Goal: Use online tool/utility: Utilize a website feature to perform a specific function

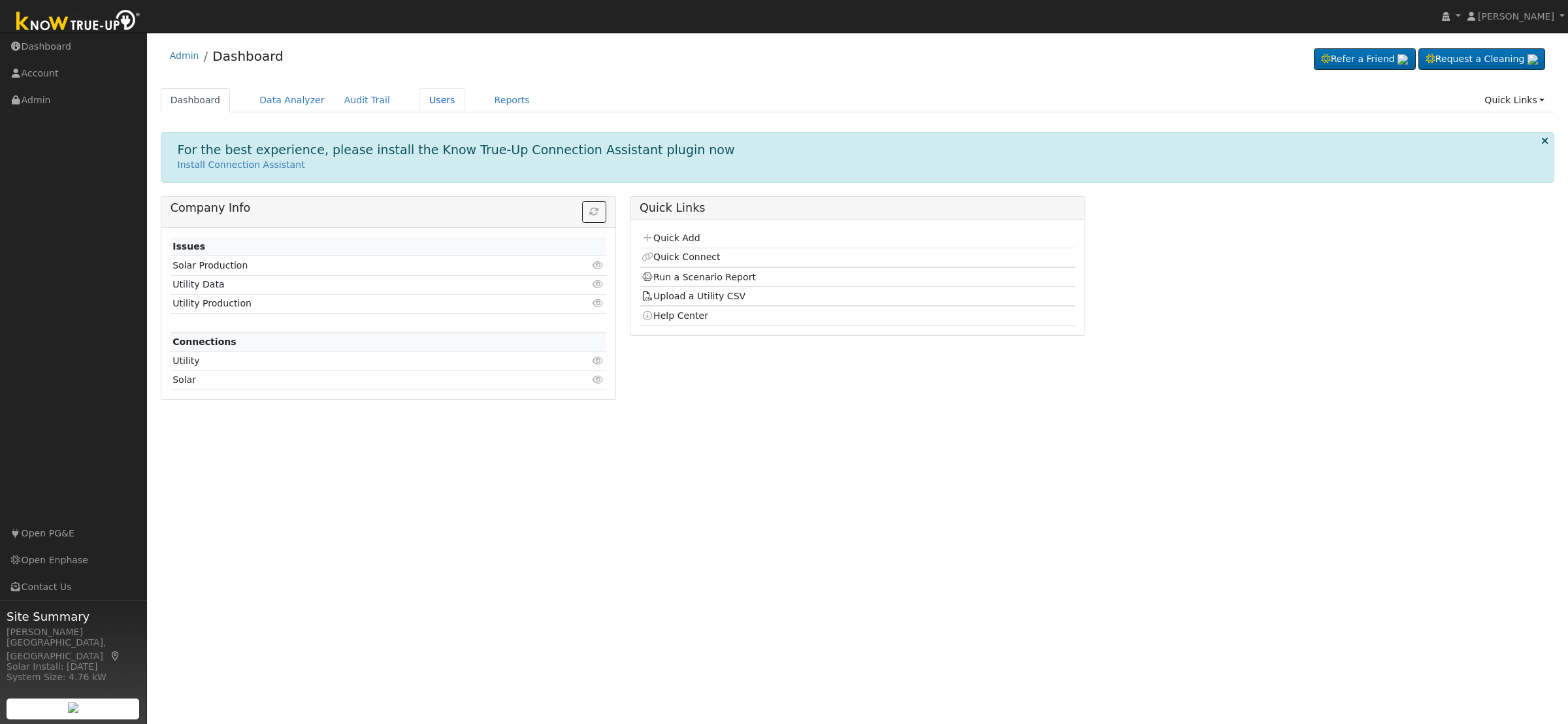
click at [433, 102] on link "Users" at bounding box center [442, 100] width 46 height 24
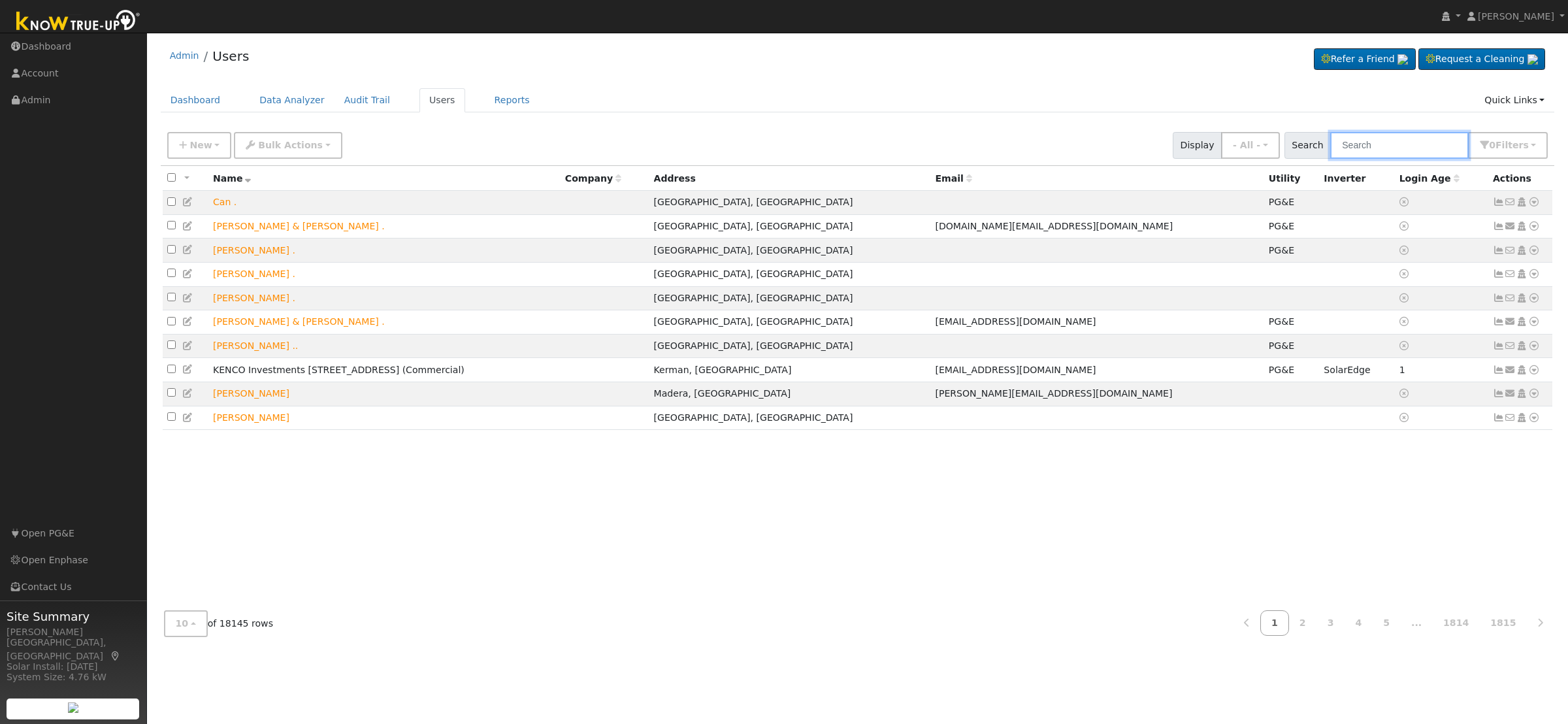
click at [1370, 146] on input "text" at bounding box center [1399, 145] width 139 height 27
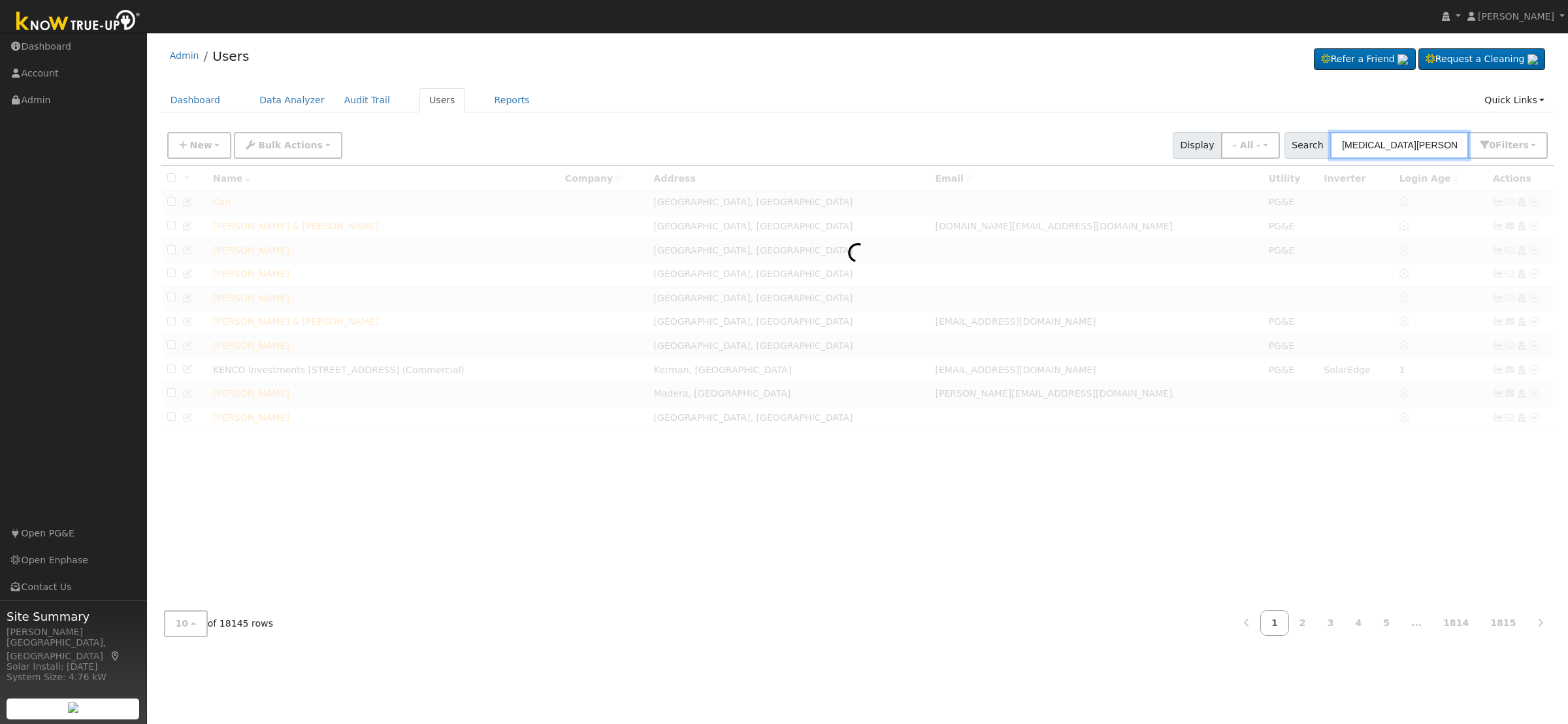
type input "yasmin ramir"
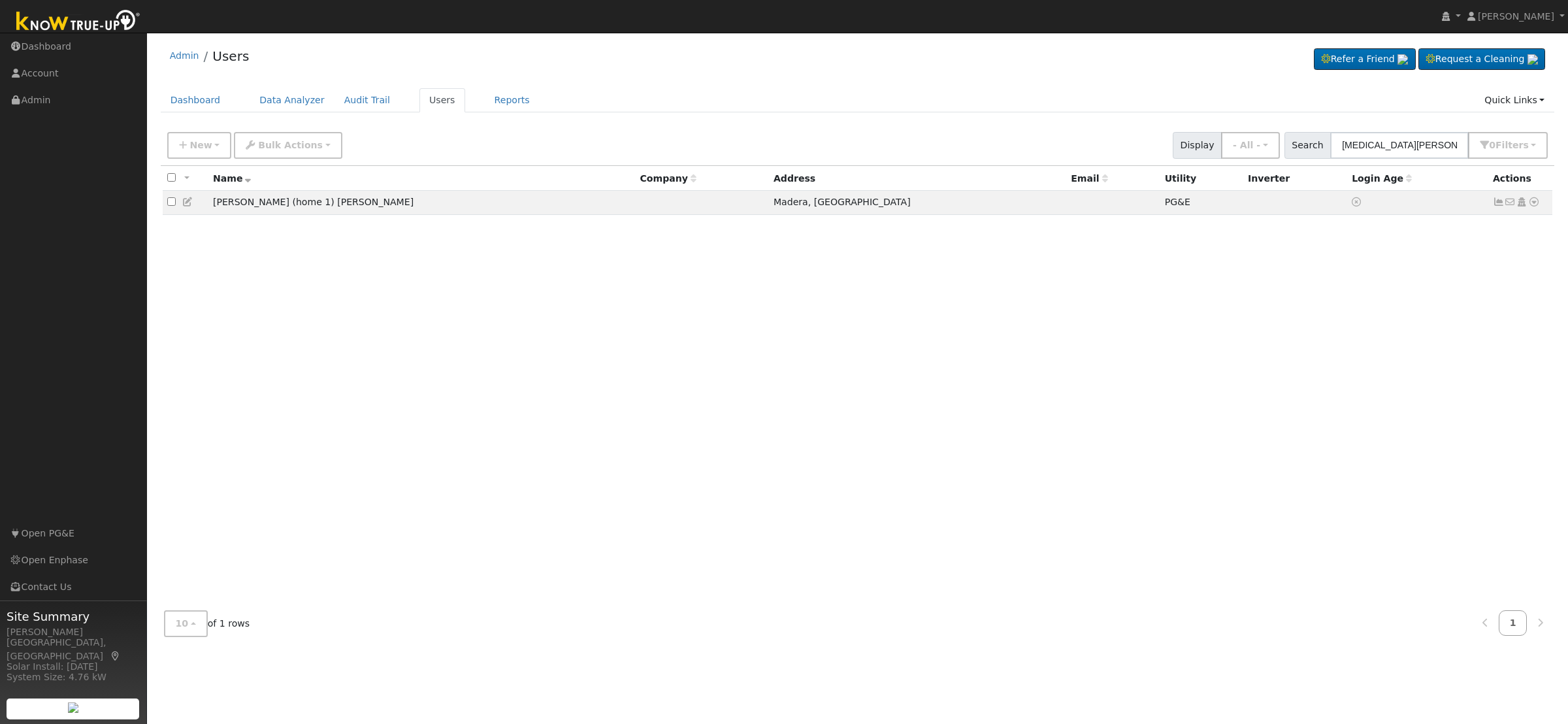
click at [187, 206] on icon at bounding box center [188, 202] width 12 height 9
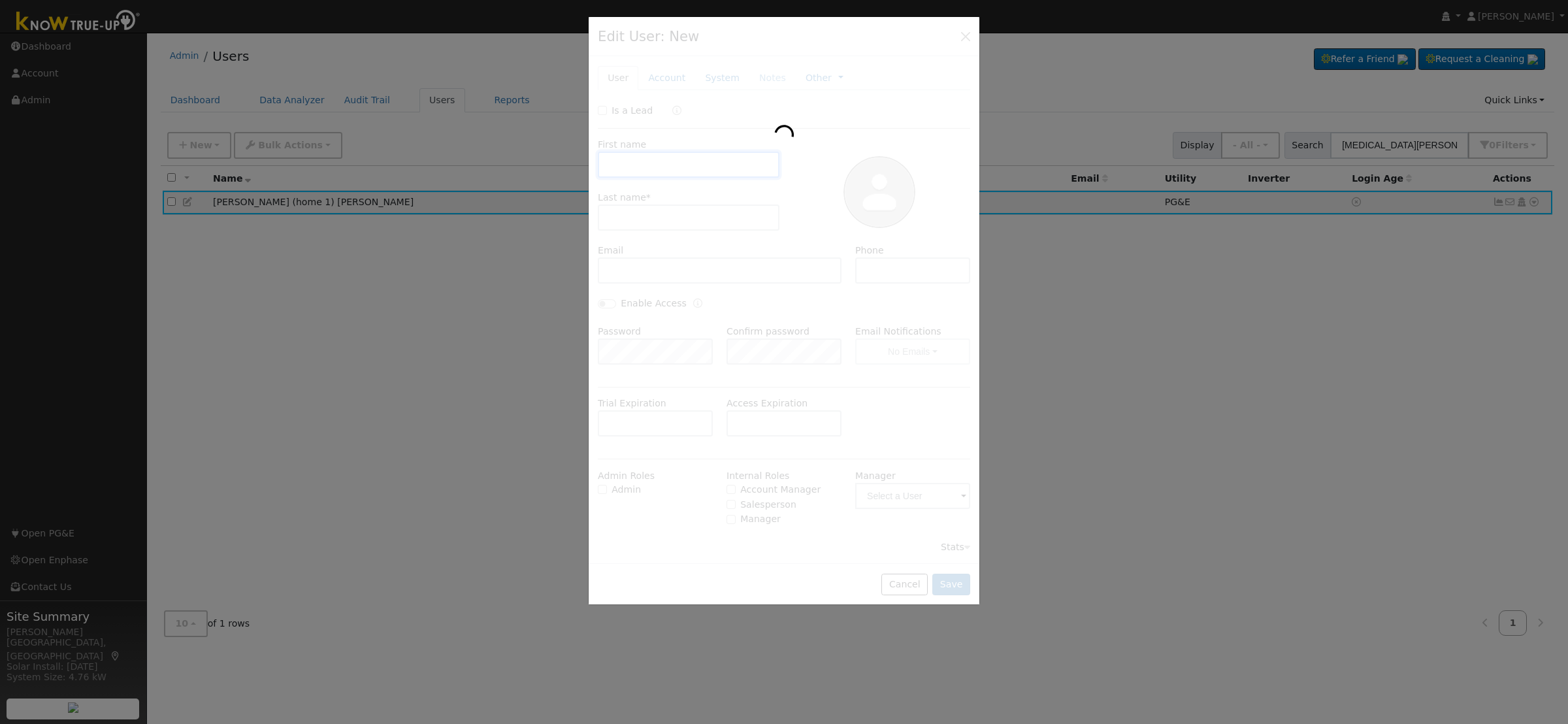
type input "Yasmin (home 1)"
type input "Ramirez"
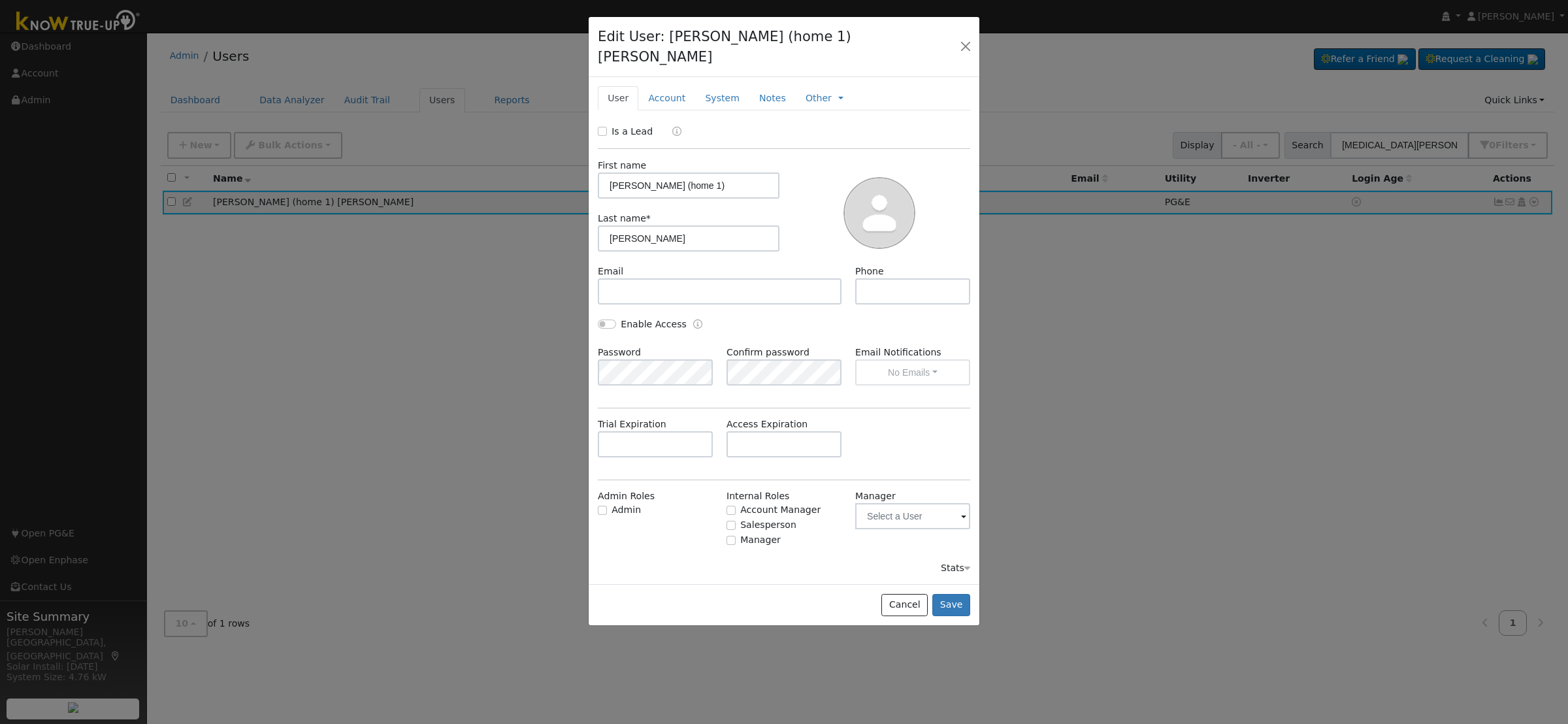
click at [668, 87] on link "Account" at bounding box center [666, 99] width 57 height 24
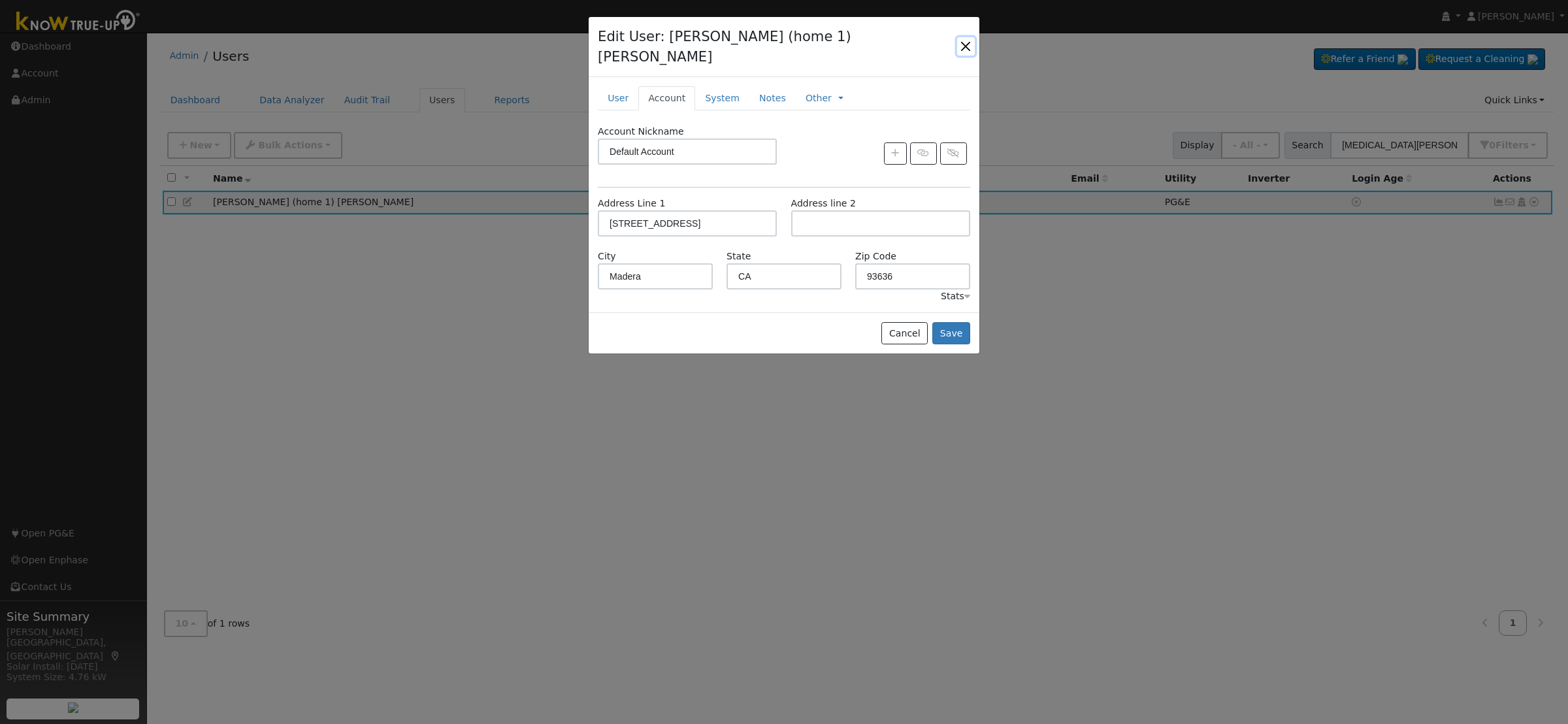
click at [970, 38] on button "button" at bounding box center [966, 46] width 17 height 18
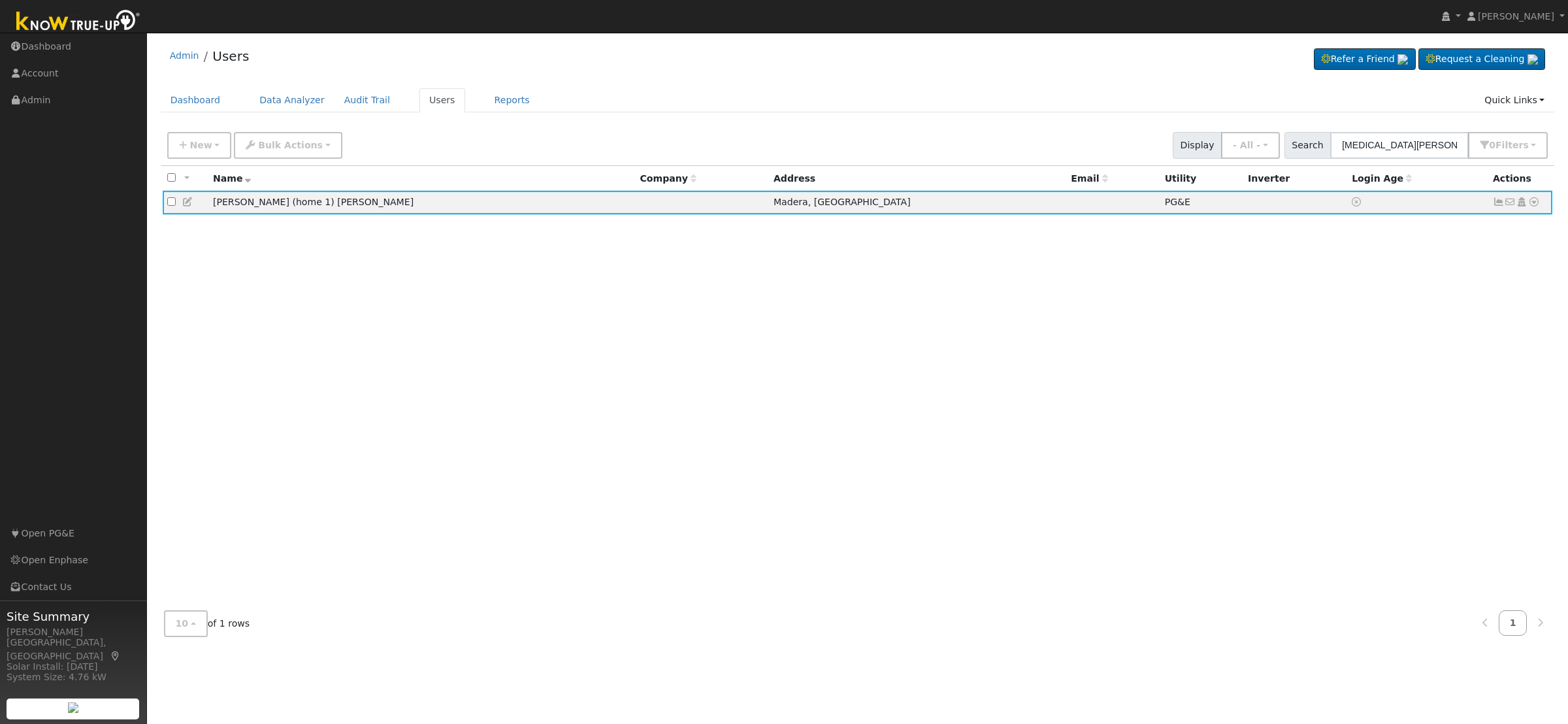
click at [188, 197] on icon at bounding box center [188, 202] width 12 height 9
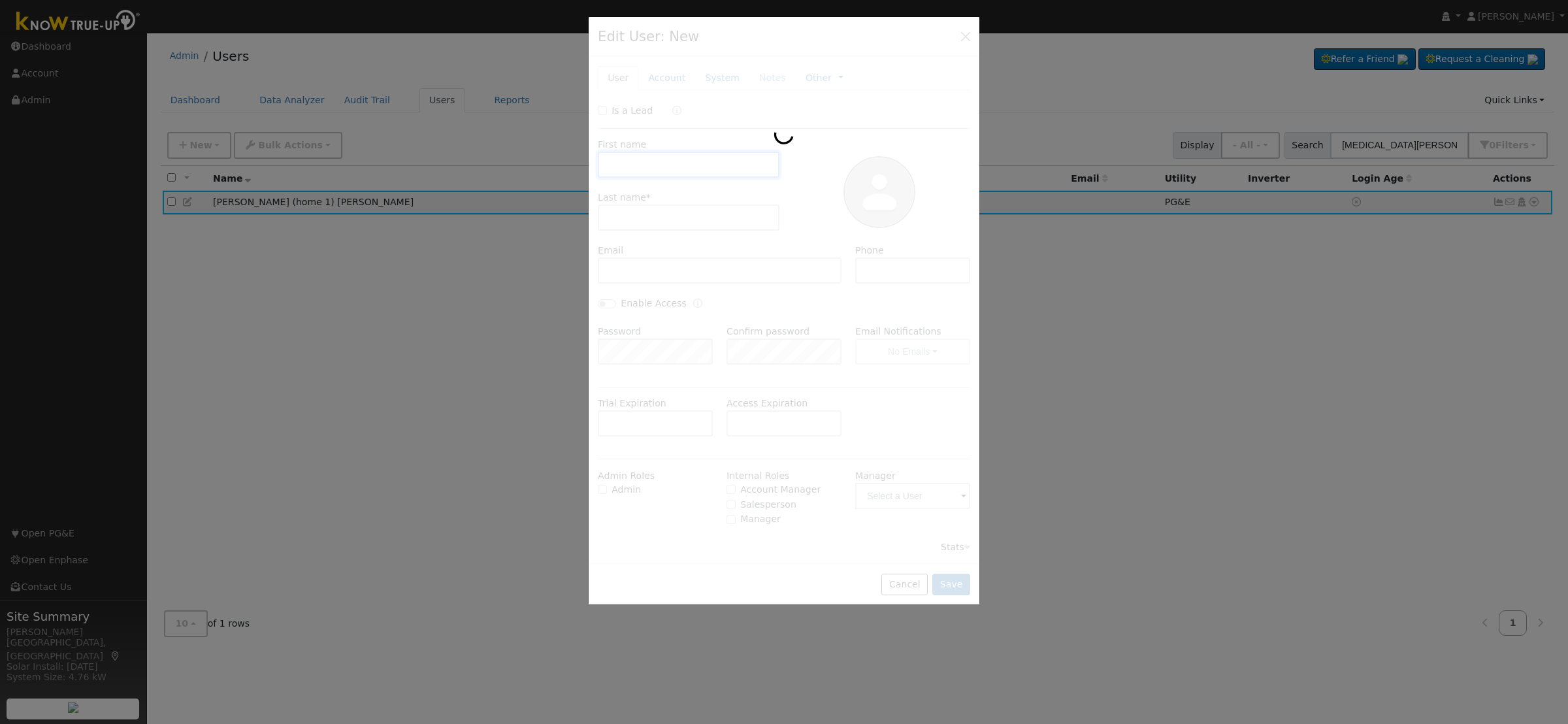
type input "Yasmin (home 1)"
type input "Ramirez"
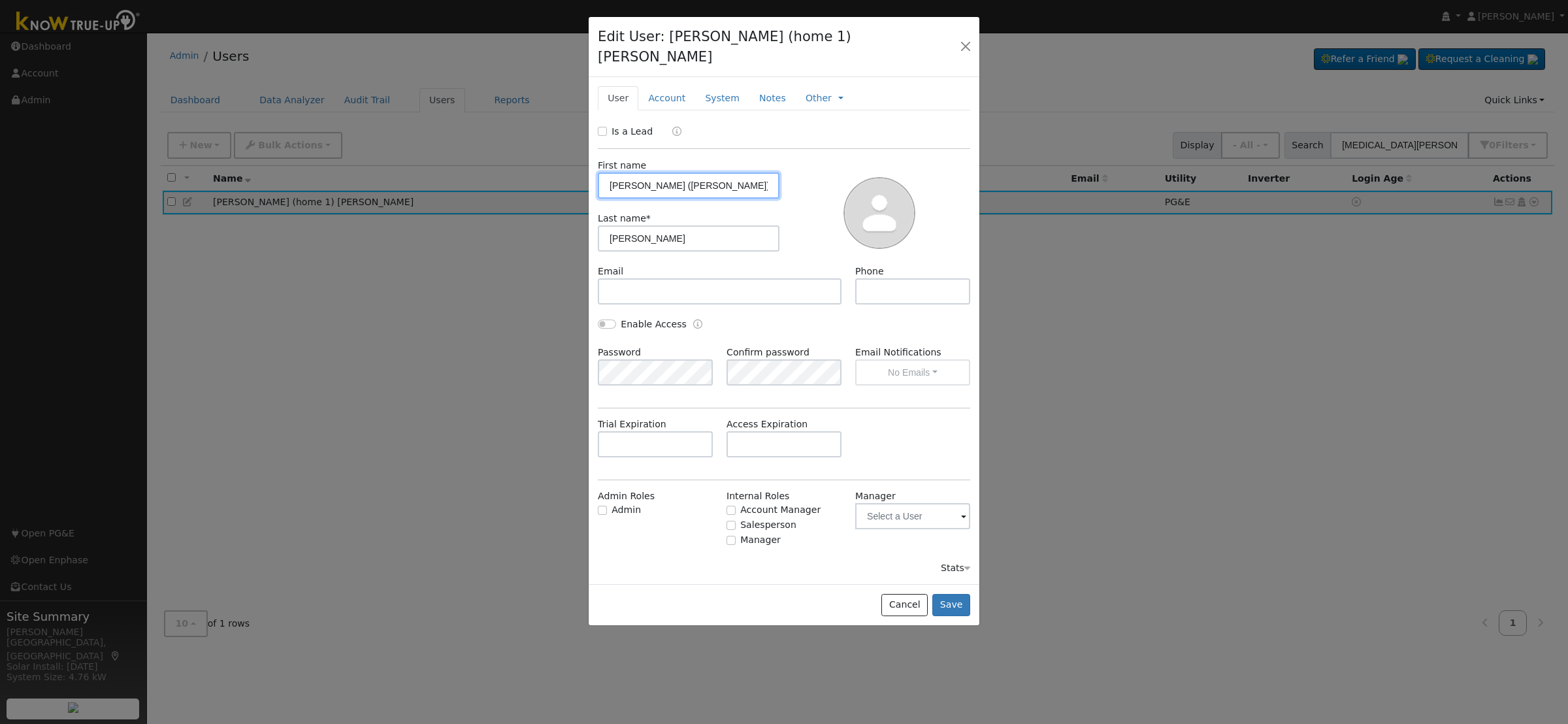
type input "Yasmin (Aquiles)"
click at [961, 594] on button "Save" at bounding box center [951, 605] width 38 height 22
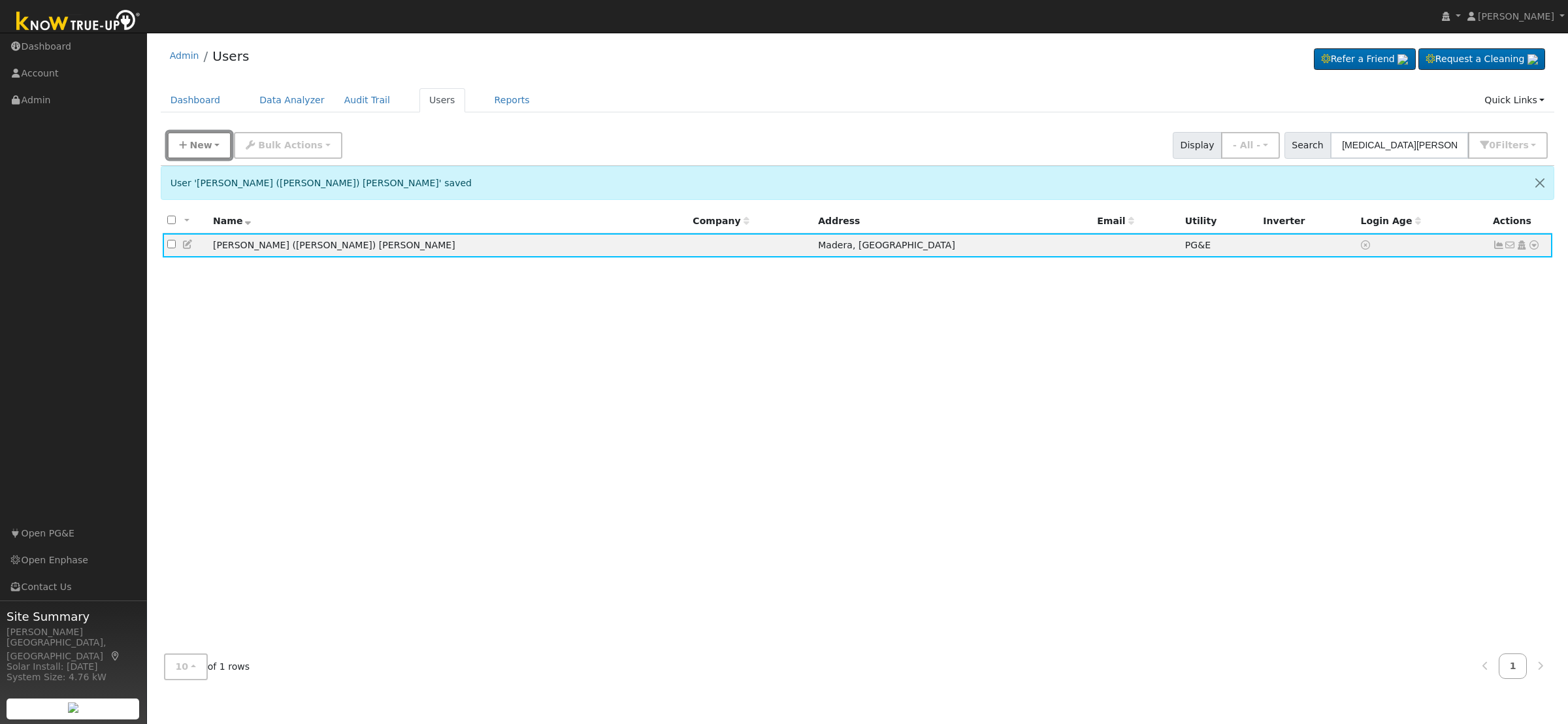
click at [207, 146] on span "New" at bounding box center [200, 145] width 22 height 11
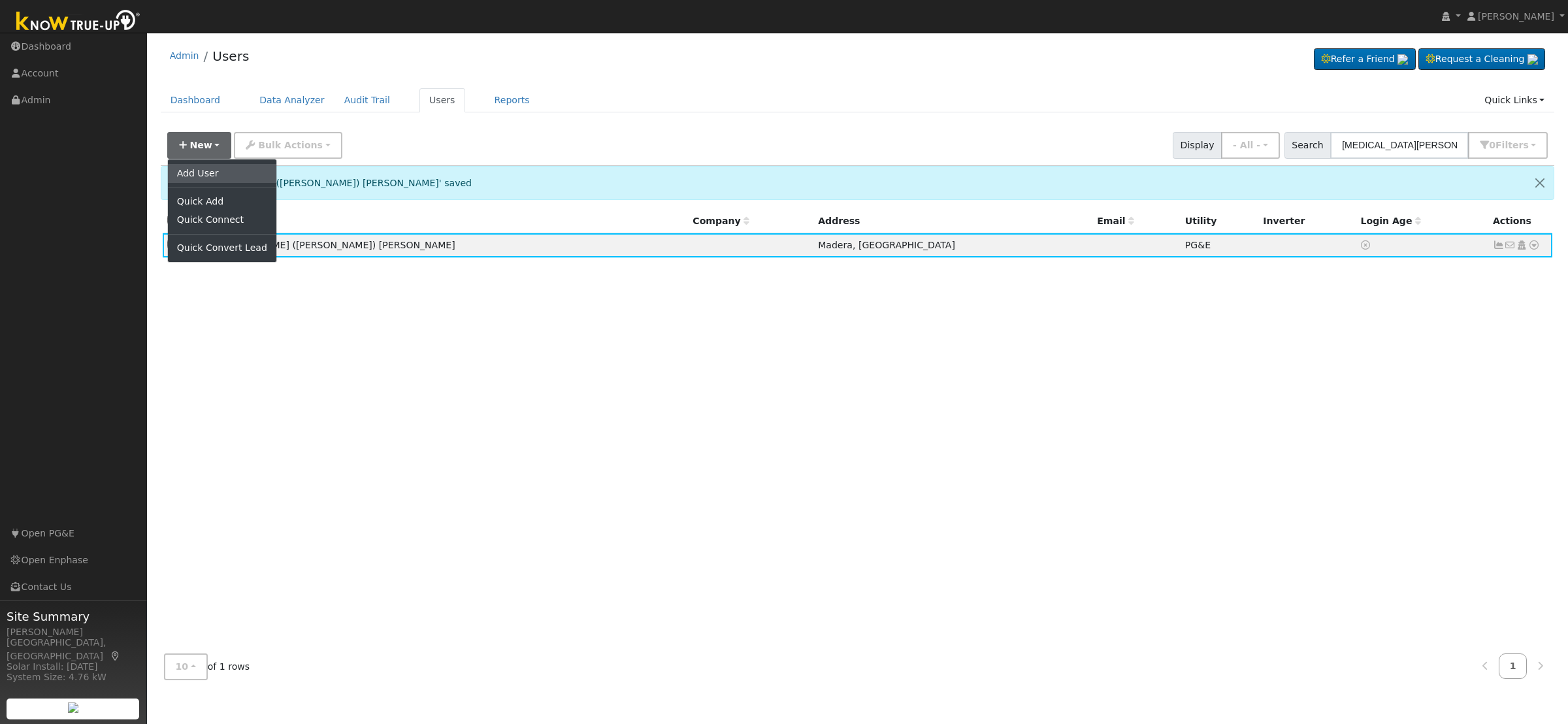
click at [219, 178] on link "Add User" at bounding box center [222, 173] width 108 height 18
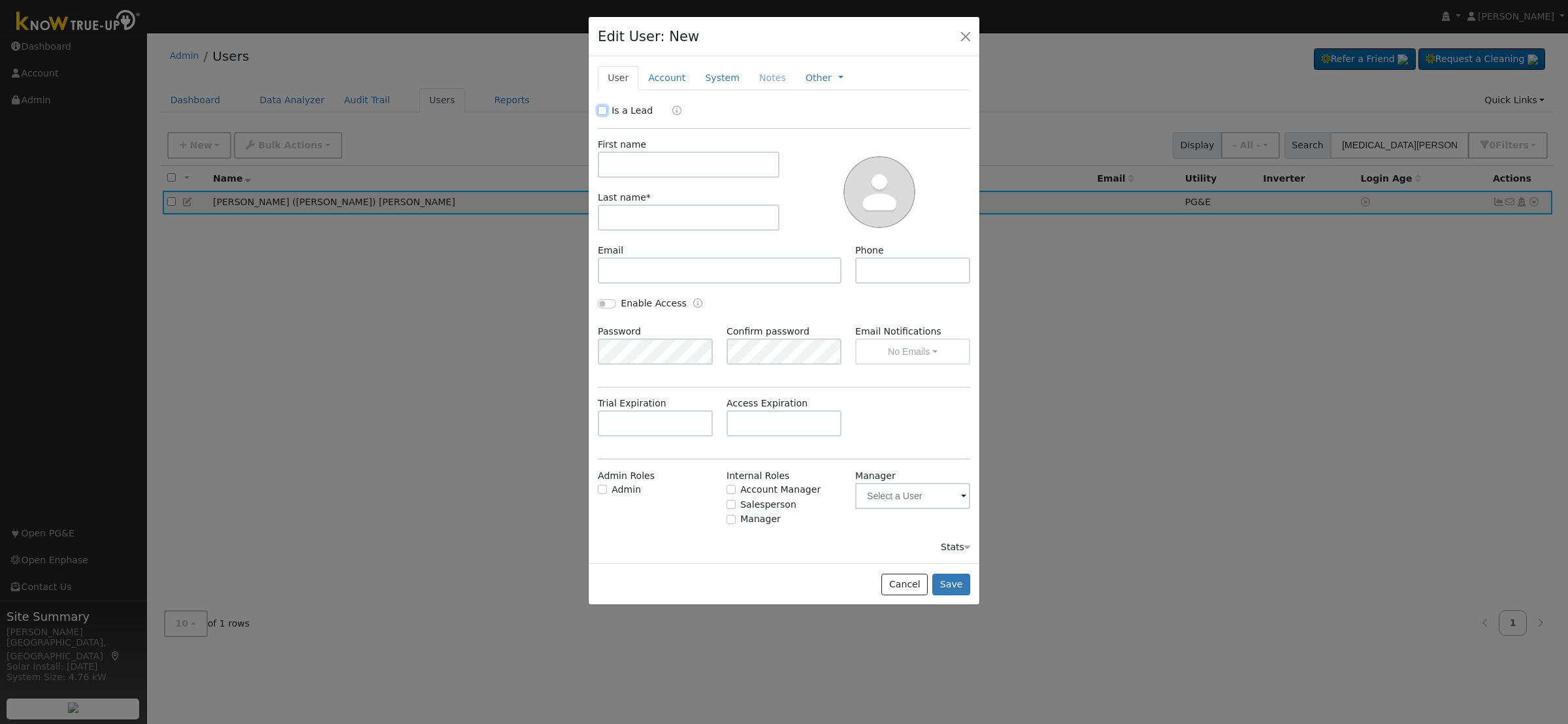
click at [605, 109] on input "Is a Lead" at bounding box center [602, 111] width 9 height 9
checkbox input "true"
click at [671, 170] on input "text" at bounding box center [688, 165] width 181 height 26
type input "Yasmin"
click at [677, 216] on input "text" at bounding box center [688, 218] width 181 height 26
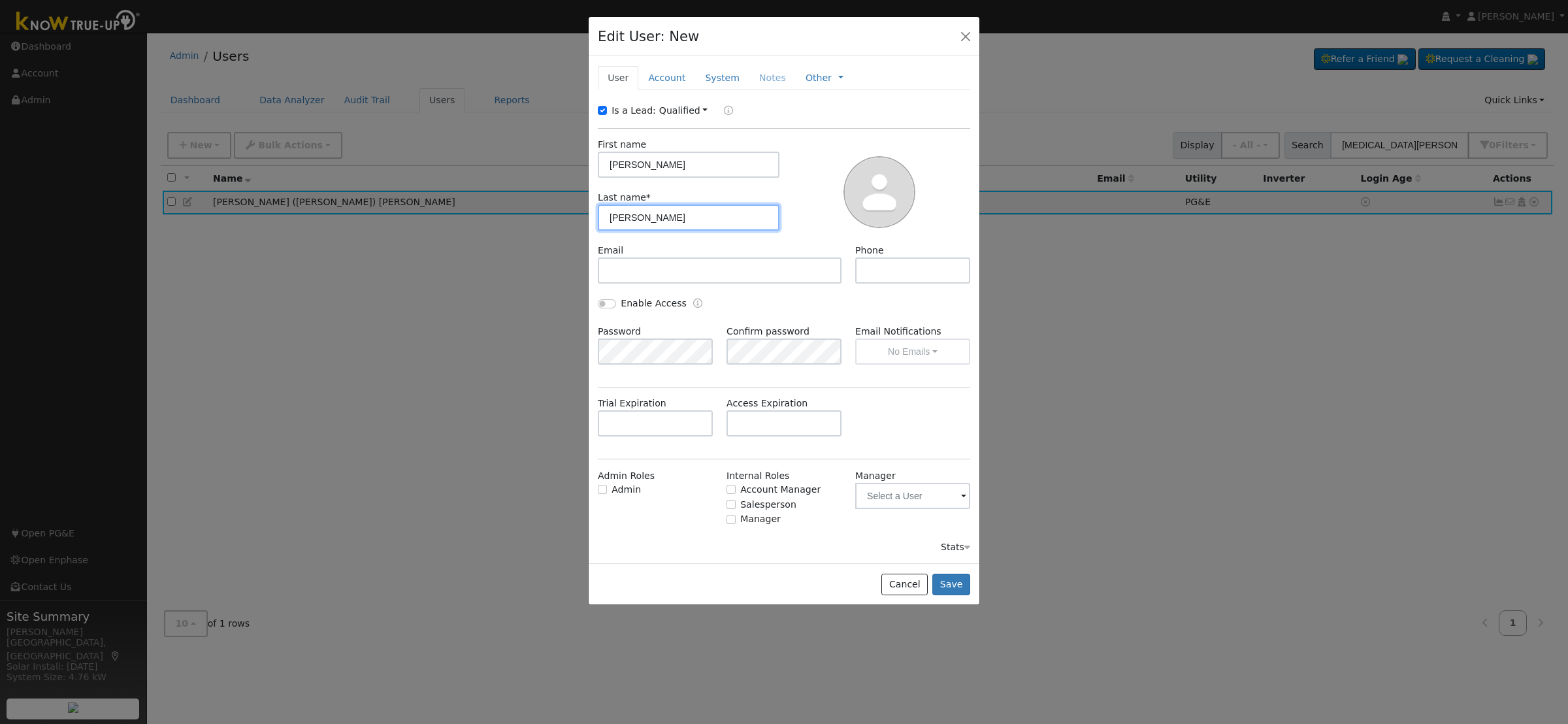
type input "Ramirez"
click at [658, 77] on link "Account" at bounding box center [666, 78] width 57 height 24
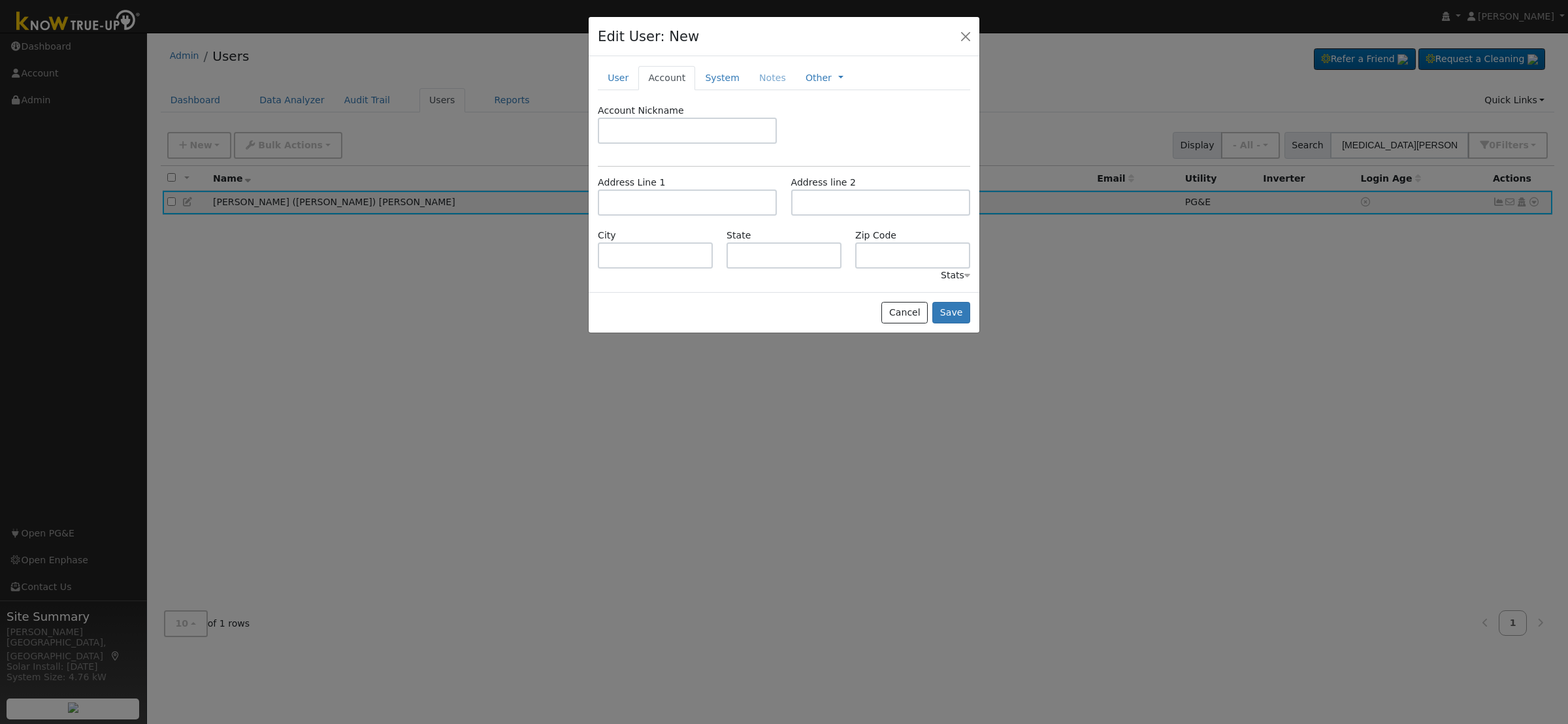
click at [608, 77] on link "User" at bounding box center [617, 78] width 40 height 24
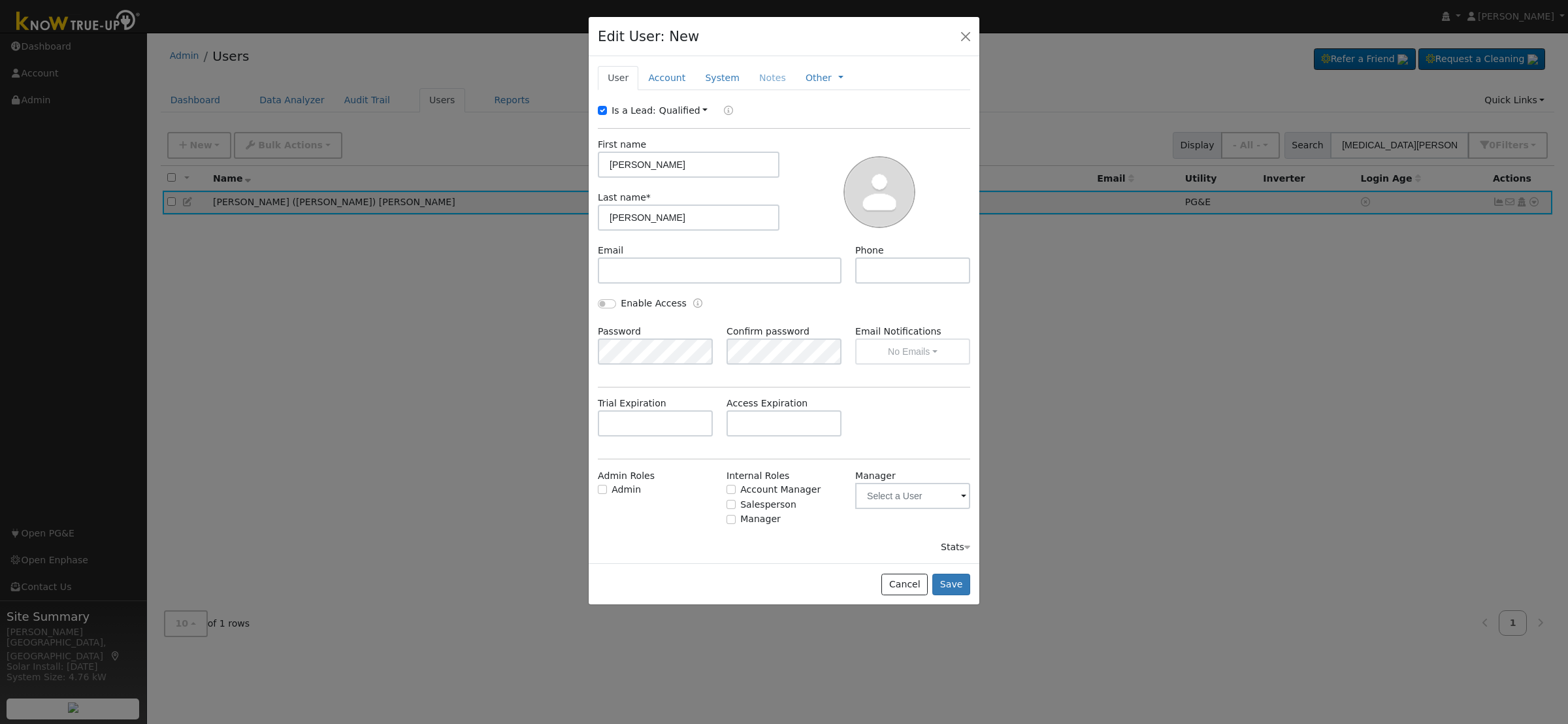
click at [673, 79] on link "Account" at bounding box center [666, 78] width 57 height 24
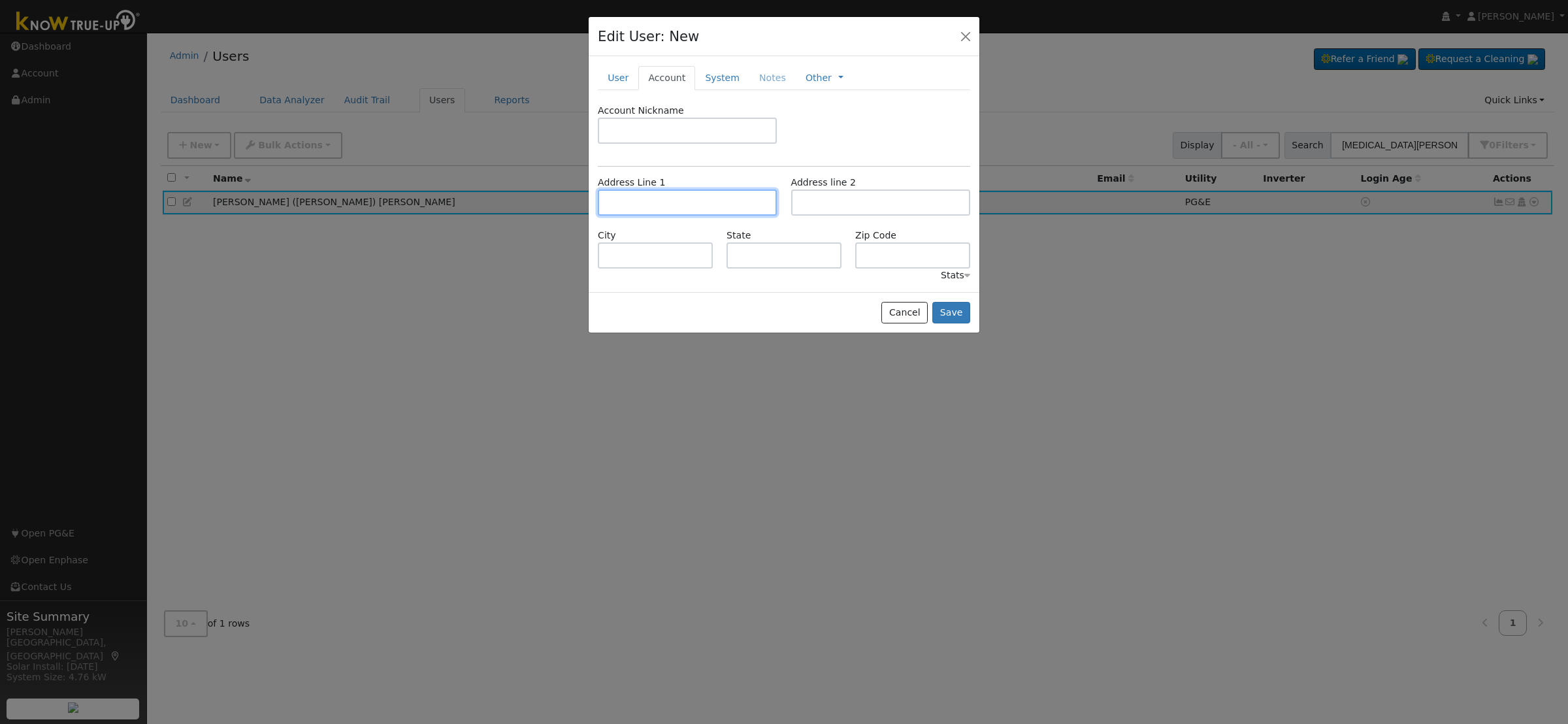
click at [658, 200] on input "text" at bounding box center [687, 203] width 179 height 26
type input "[STREET_ADDRESS]"
type input "Madera"
type input "CA"
type input "93636"
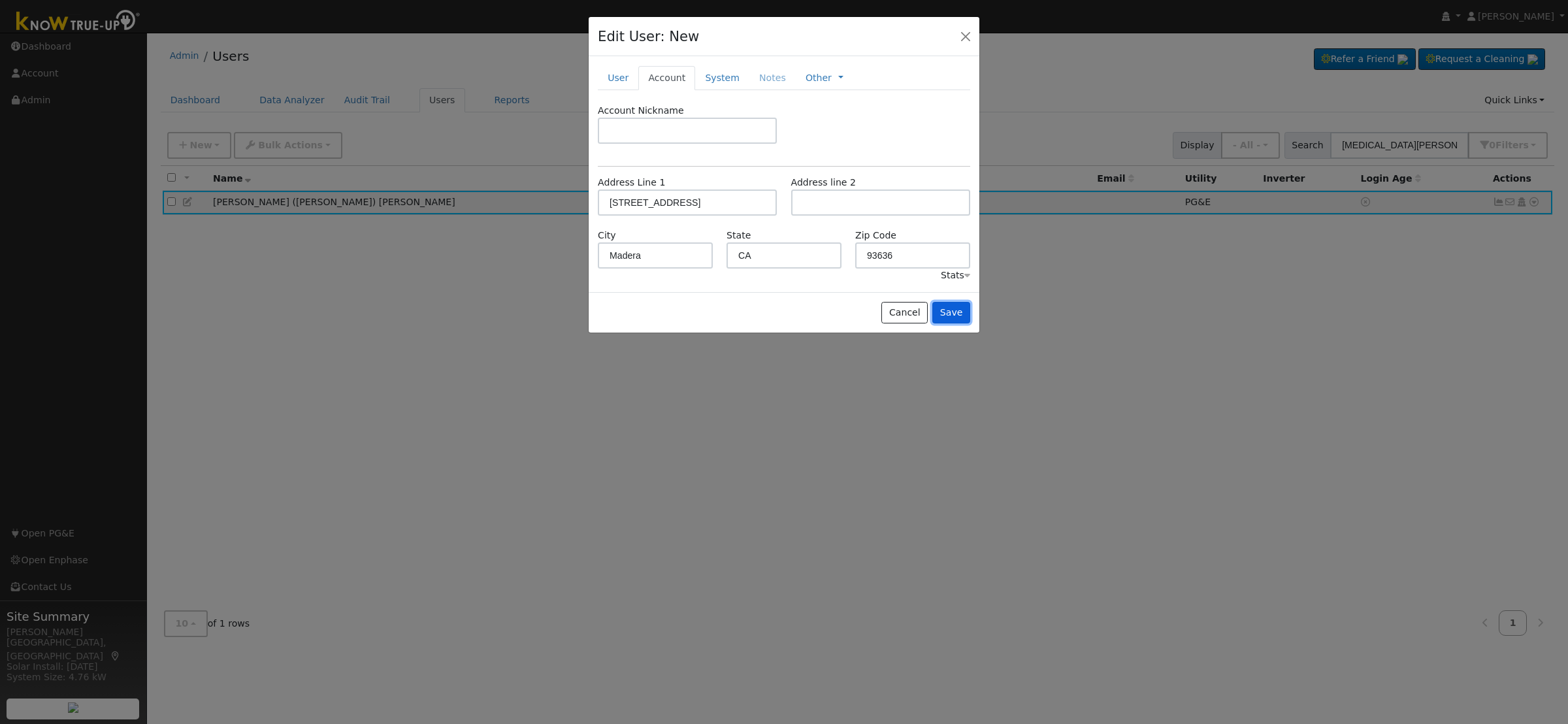
click at [954, 318] on button "Save" at bounding box center [951, 313] width 38 height 22
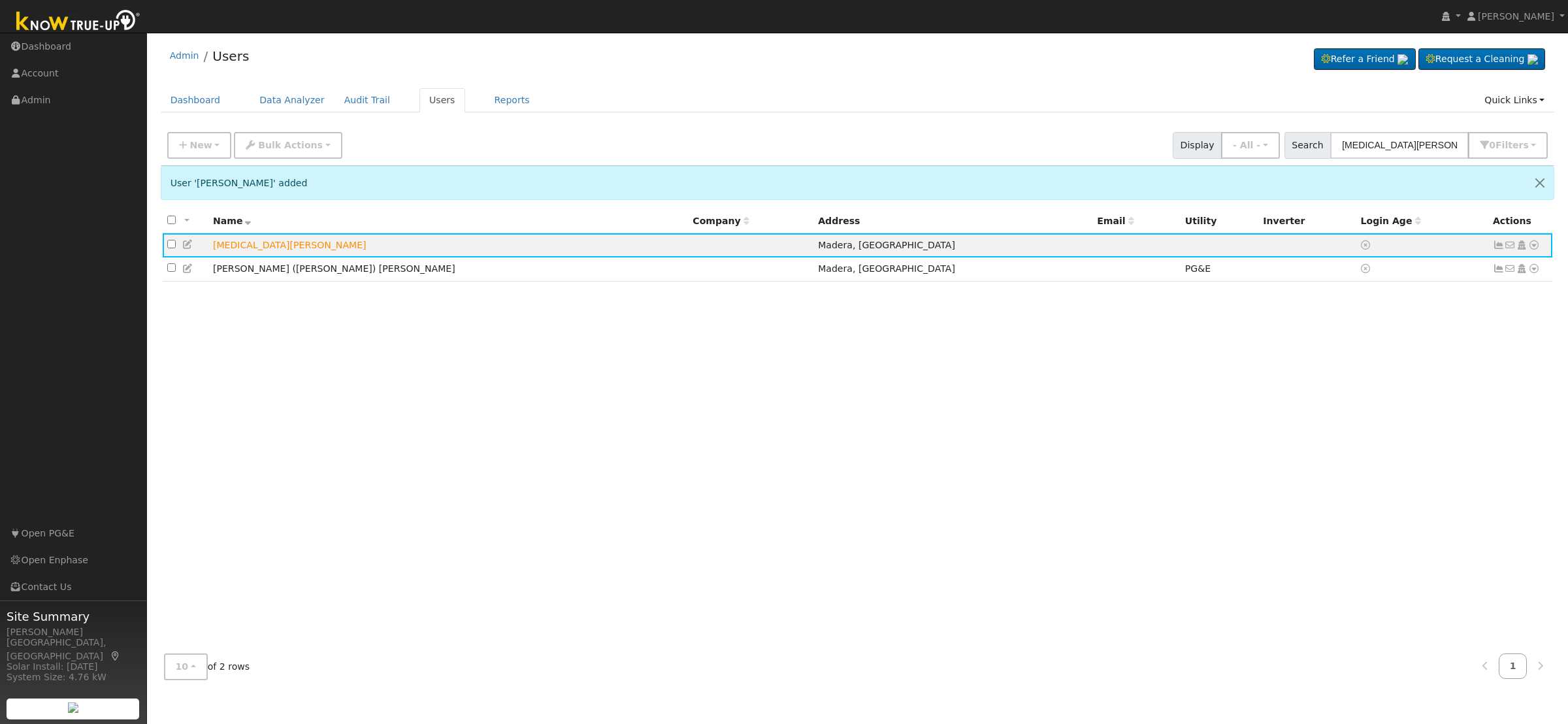
click at [186, 246] on icon at bounding box center [188, 244] width 12 height 9
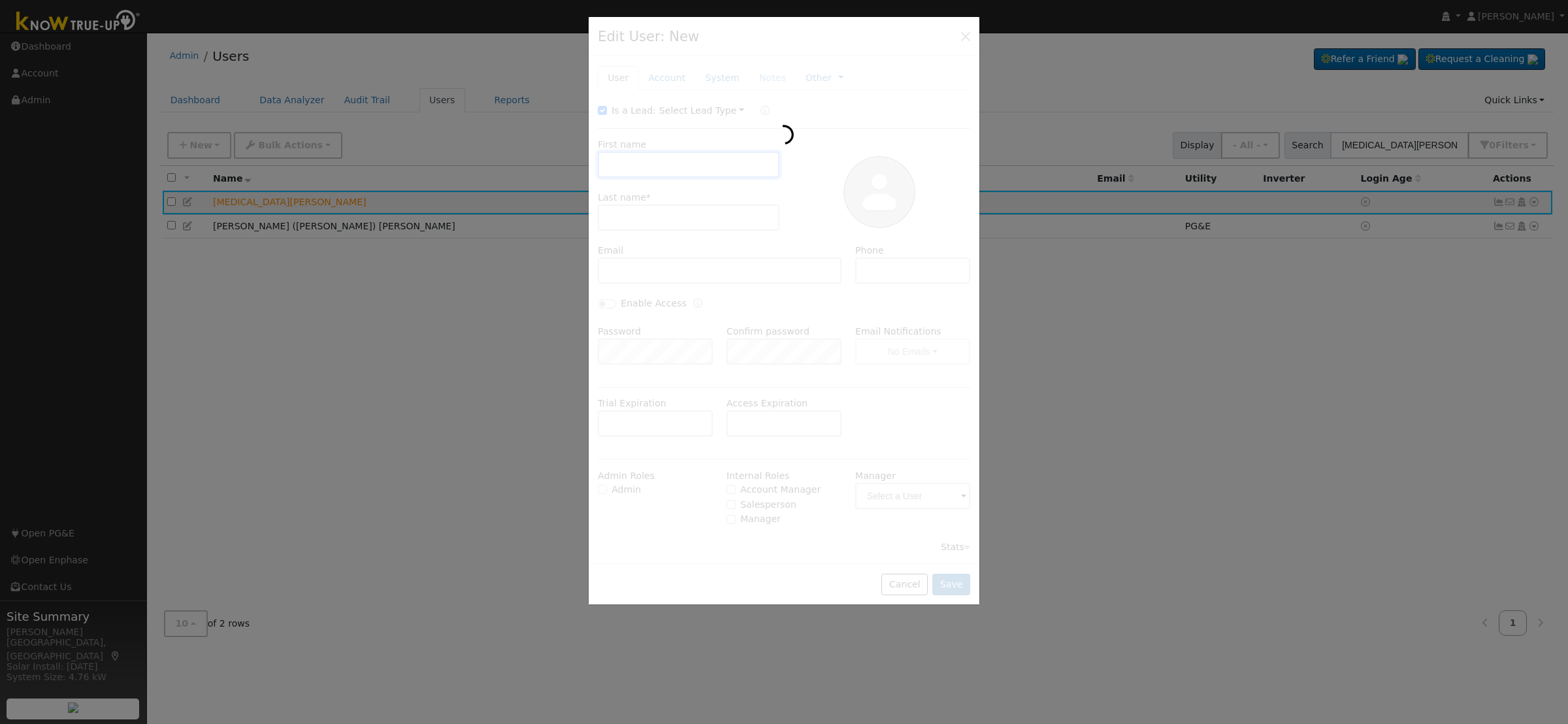
type input "Yasmin"
type input "Ramirez"
type input "Default Account"
type input "[STREET_ADDRESS]"
type input "Madera"
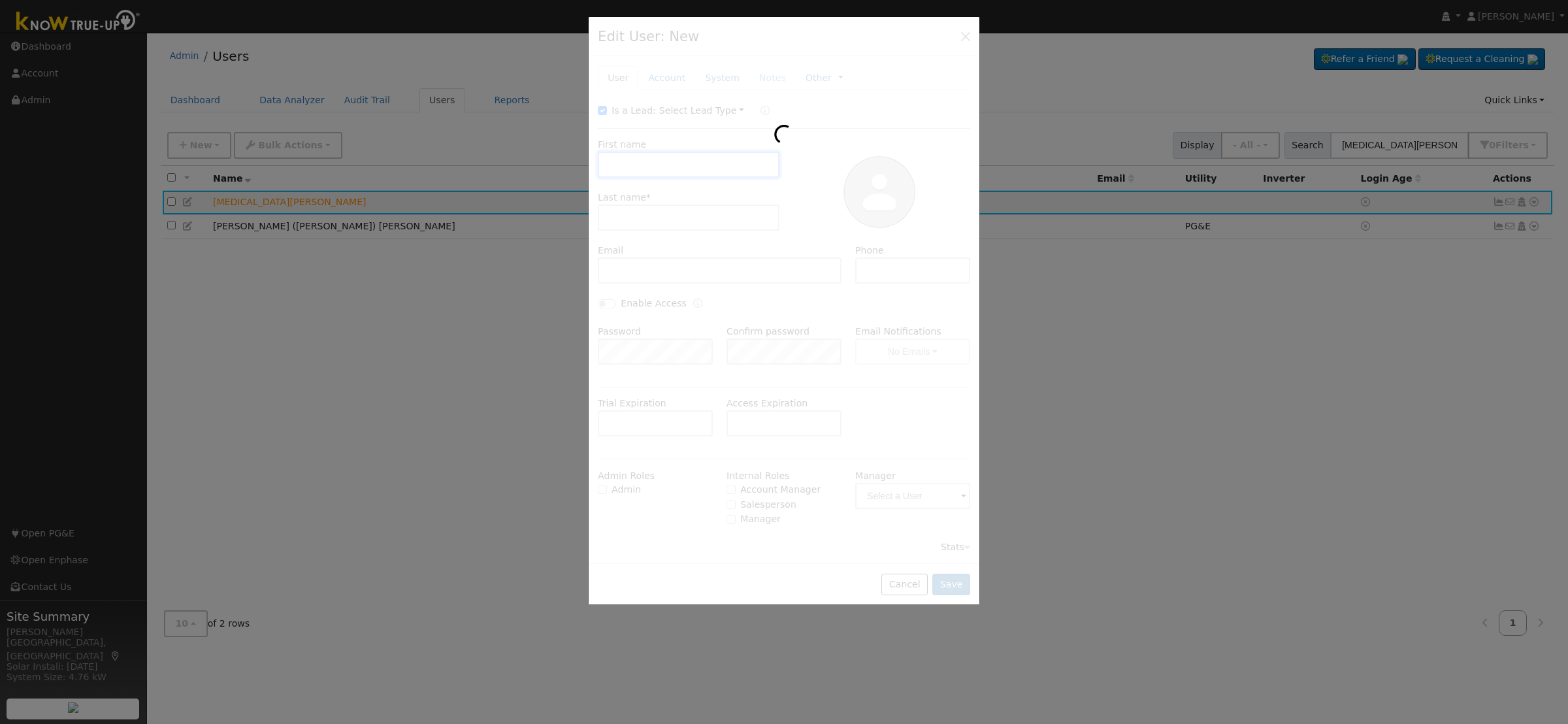
type input "CA"
type input "93636"
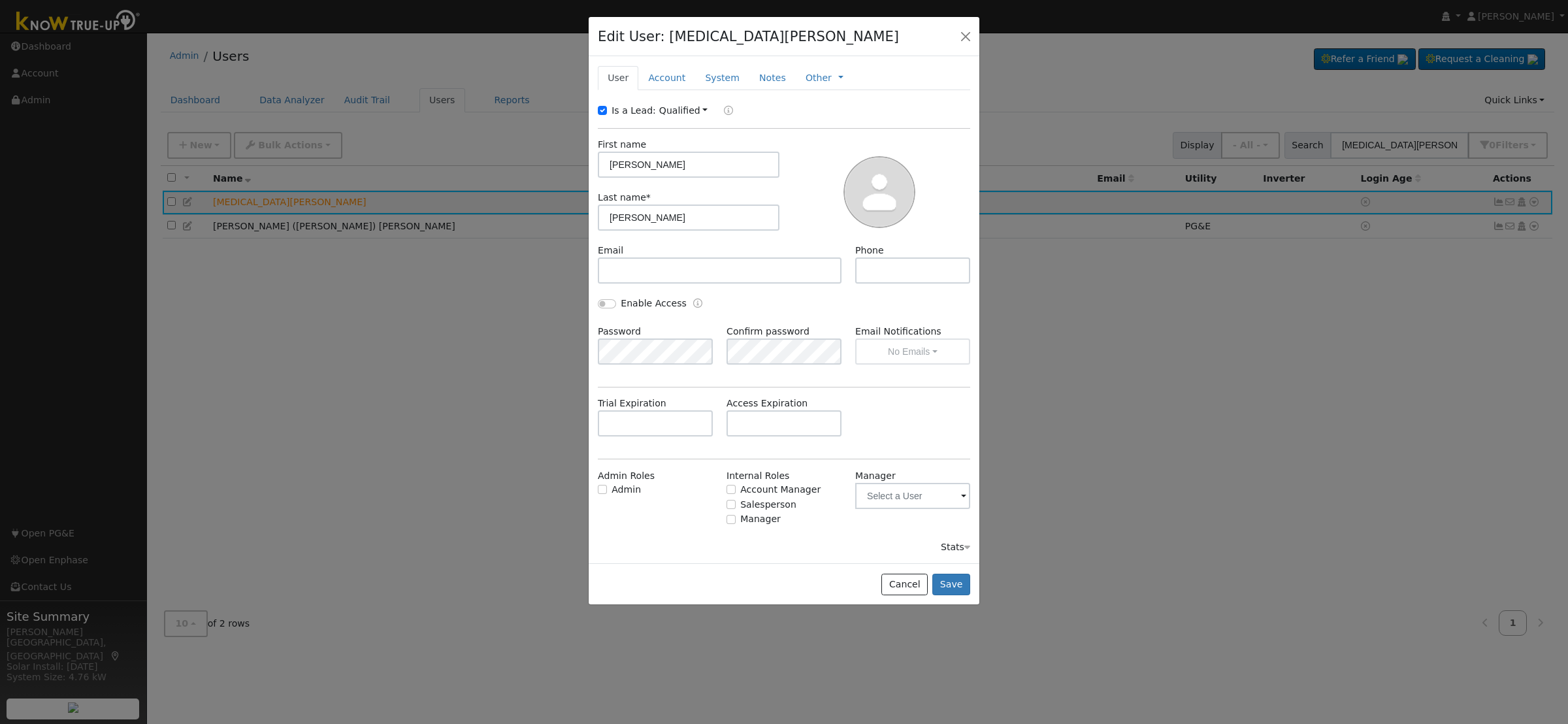
click at [670, 74] on link "Account" at bounding box center [666, 78] width 57 height 24
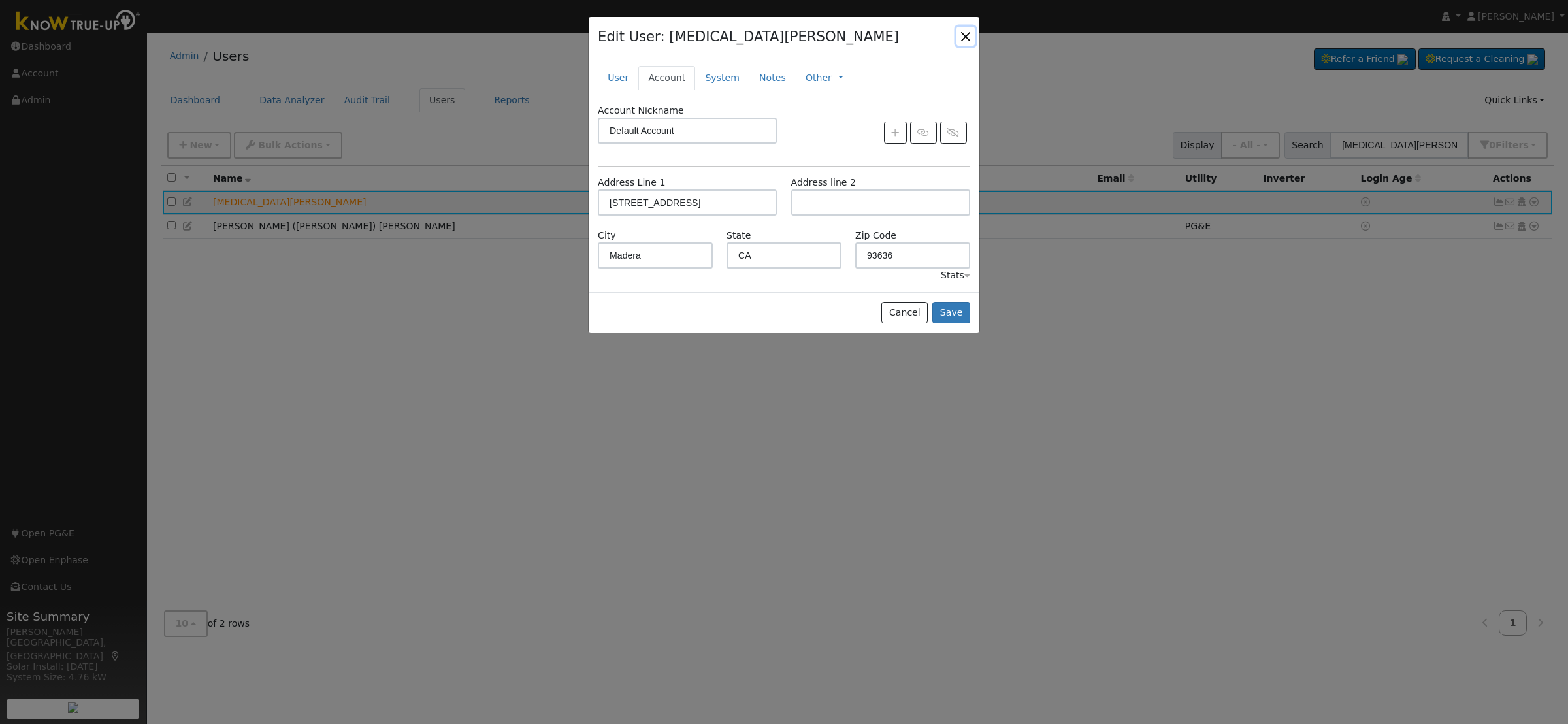
click at [969, 34] on button "button" at bounding box center [966, 36] width 18 height 18
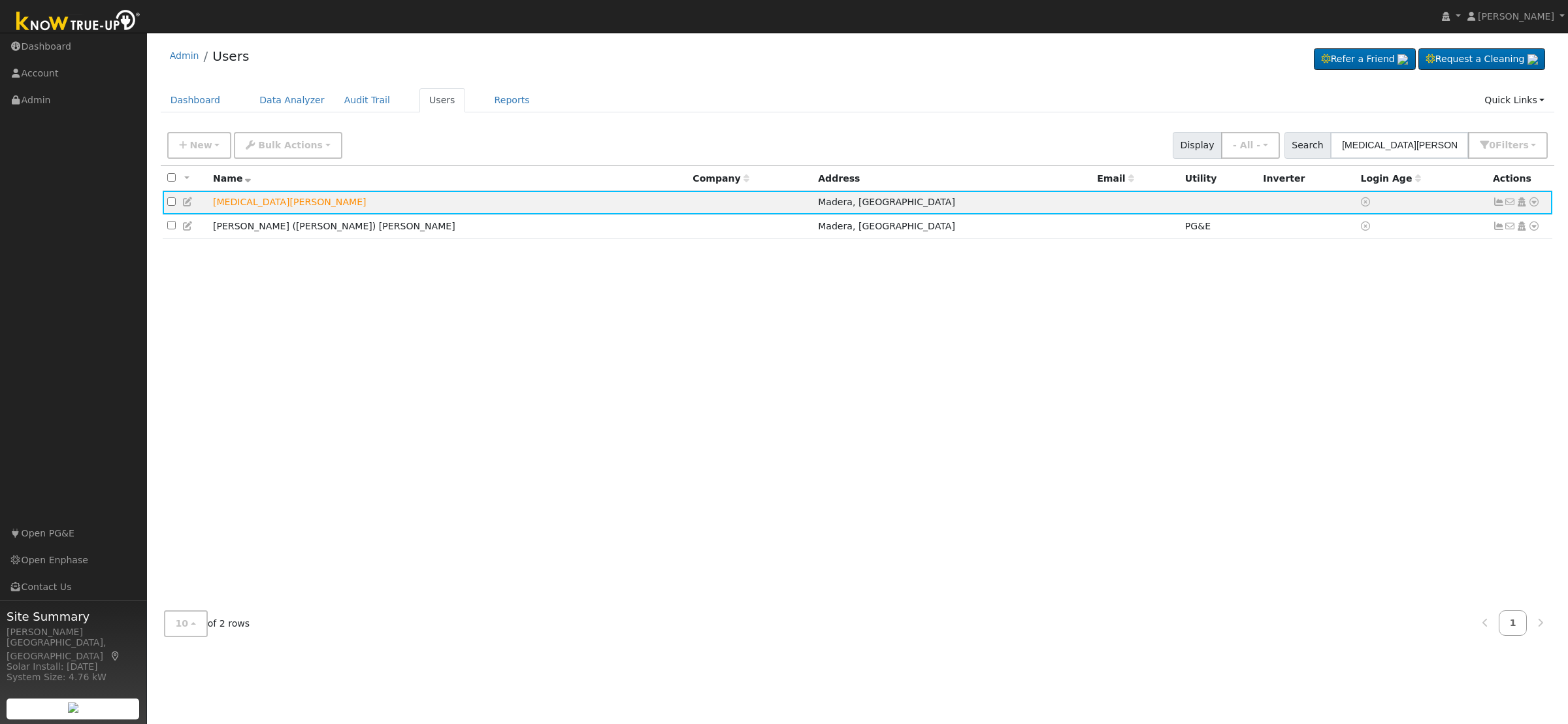
click at [1537, 200] on icon at bounding box center [1534, 202] width 12 height 9
click at [0, 0] on link "Scenario" at bounding box center [0, 0] width 0 height 0
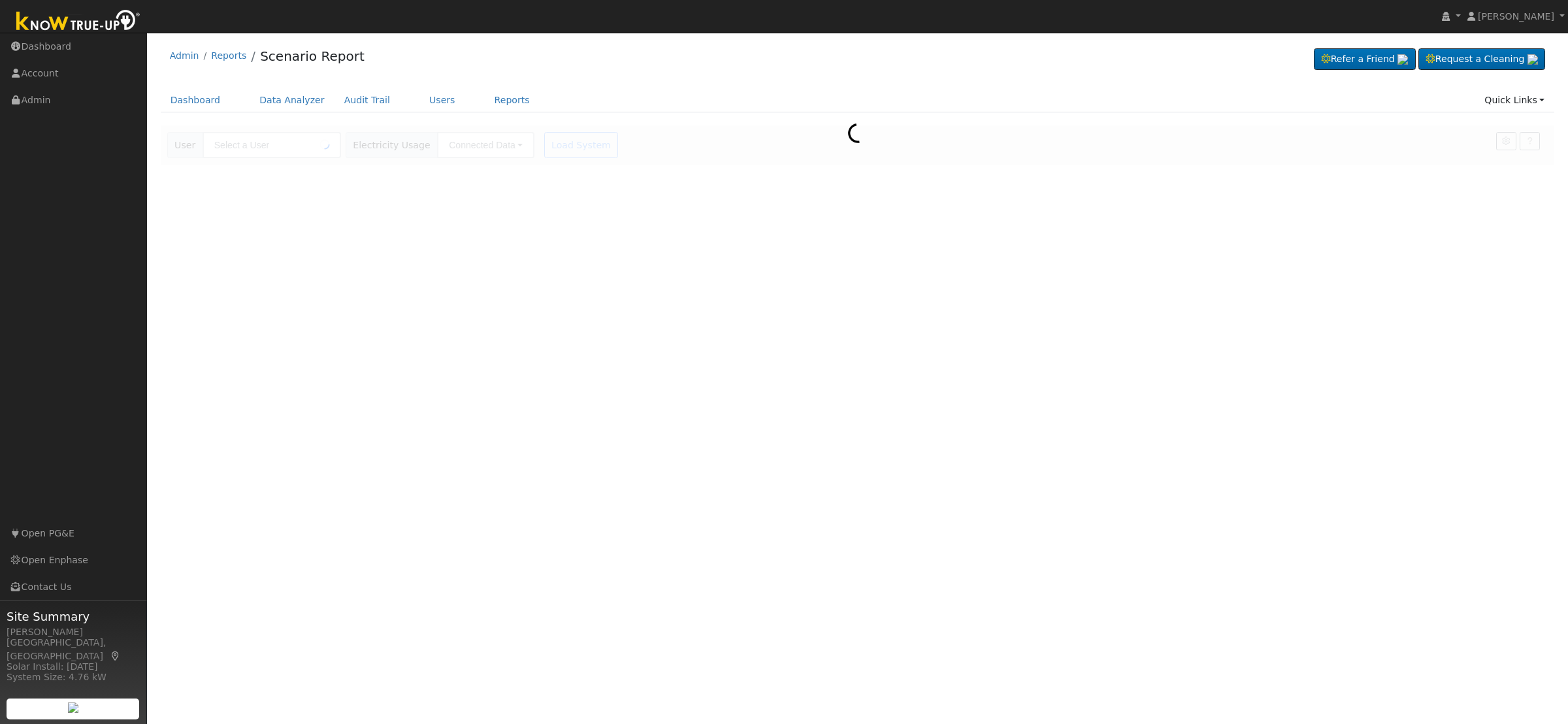
type input "[MEDICAL_DATA][PERSON_NAME]"
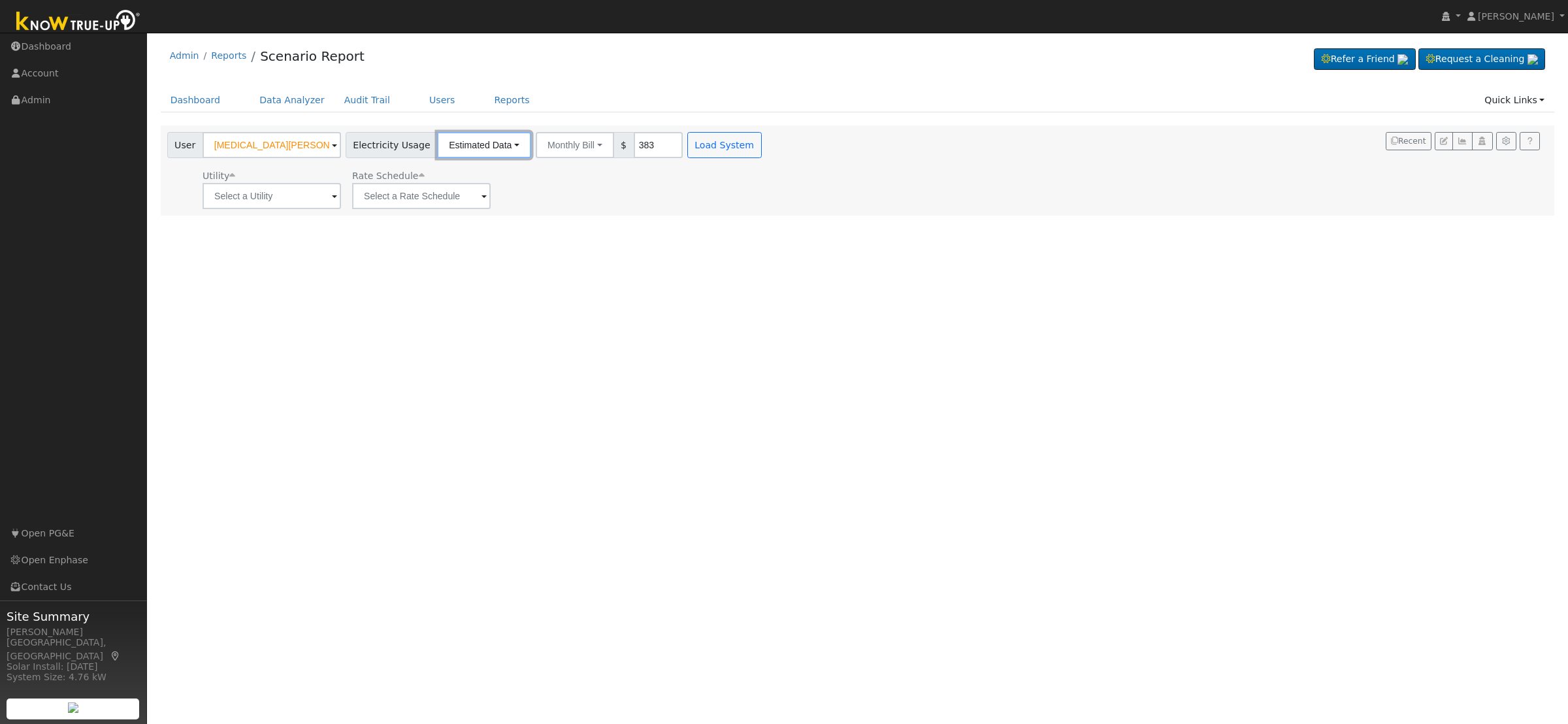
click at [491, 141] on button "Estimated Data" at bounding box center [484, 145] width 94 height 26
click at [581, 143] on button "Monthly Bill" at bounding box center [574, 145] width 78 height 26
click at [567, 172] on link "Annual Consumption" at bounding box center [556, 174] width 115 height 18
type input "19060"
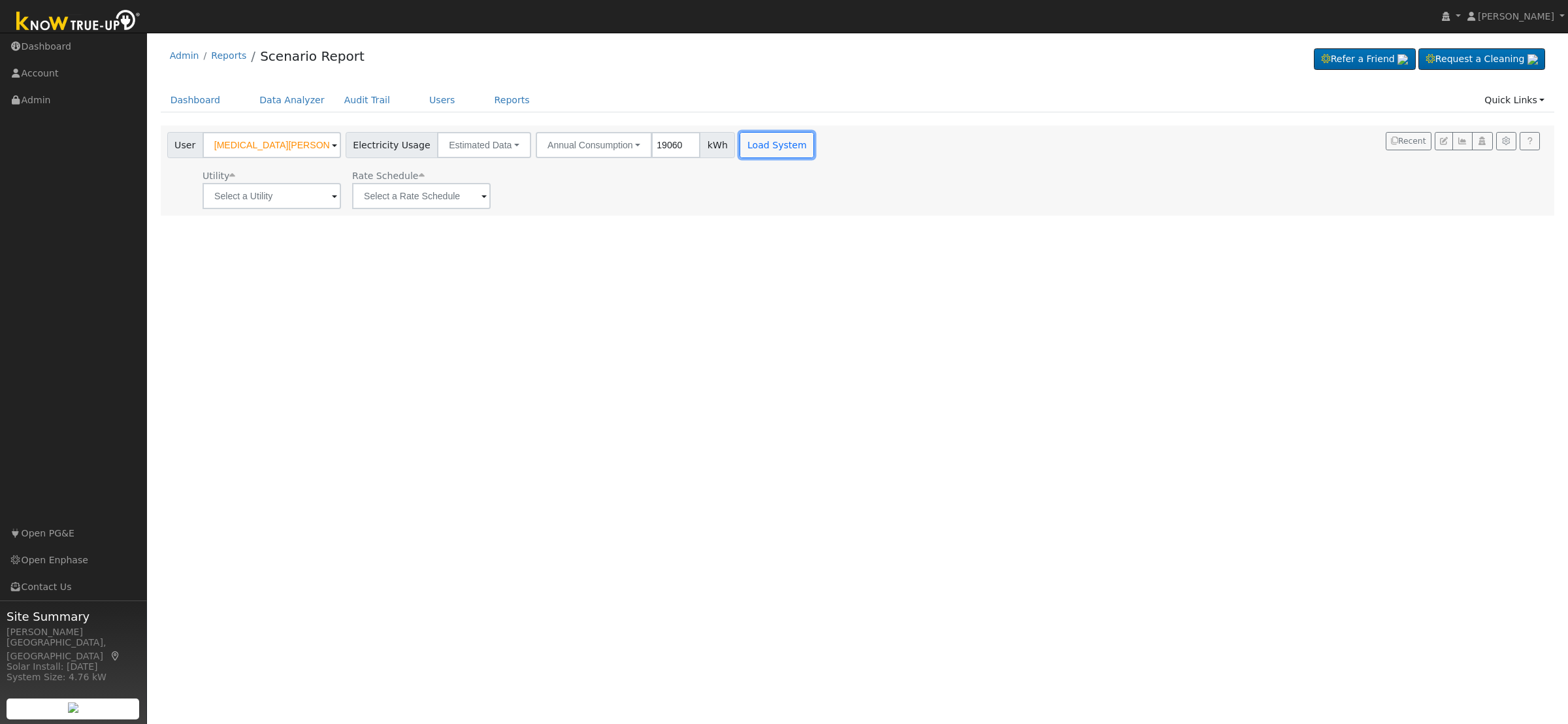
click at [771, 145] on button "Load System" at bounding box center [777, 145] width 74 height 26
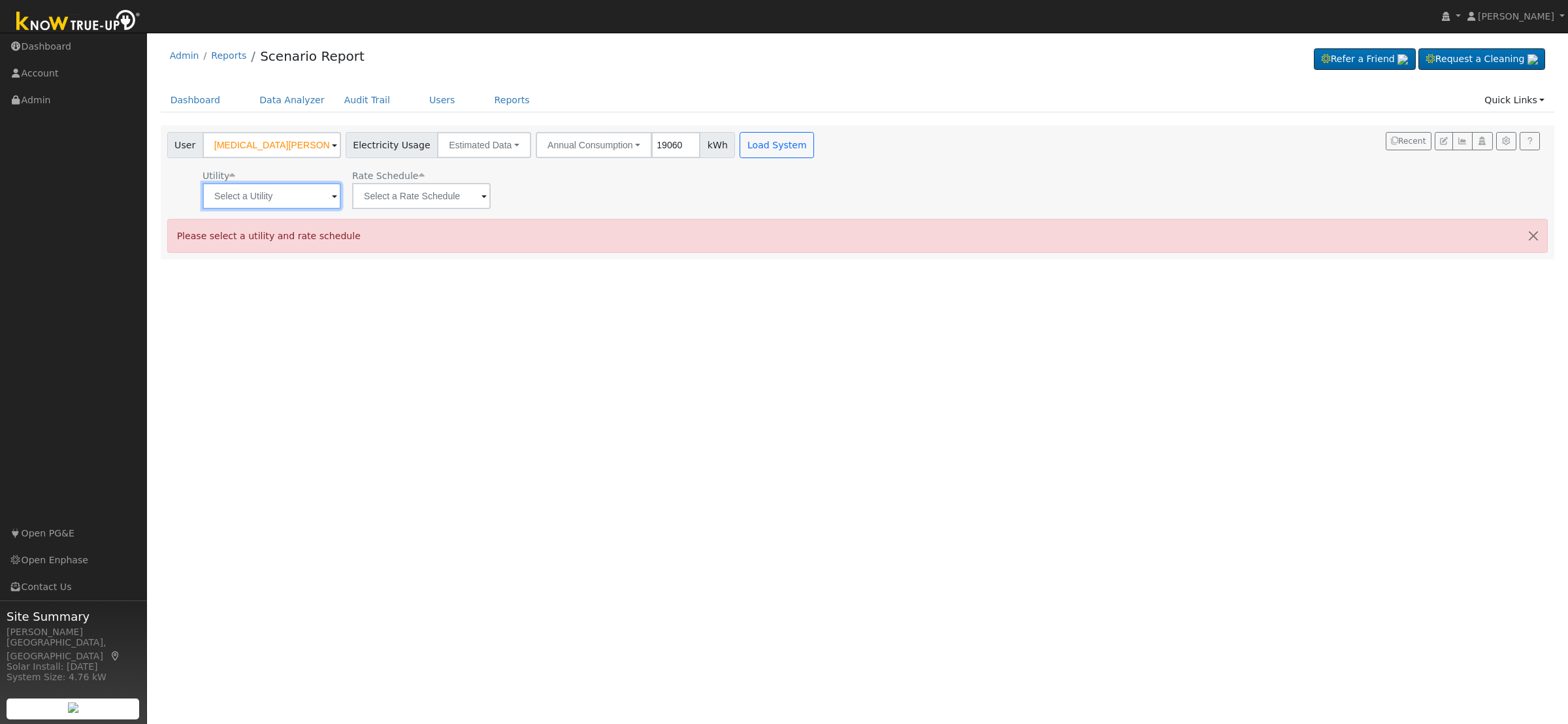
click at [308, 190] on input "text" at bounding box center [272, 196] width 139 height 26
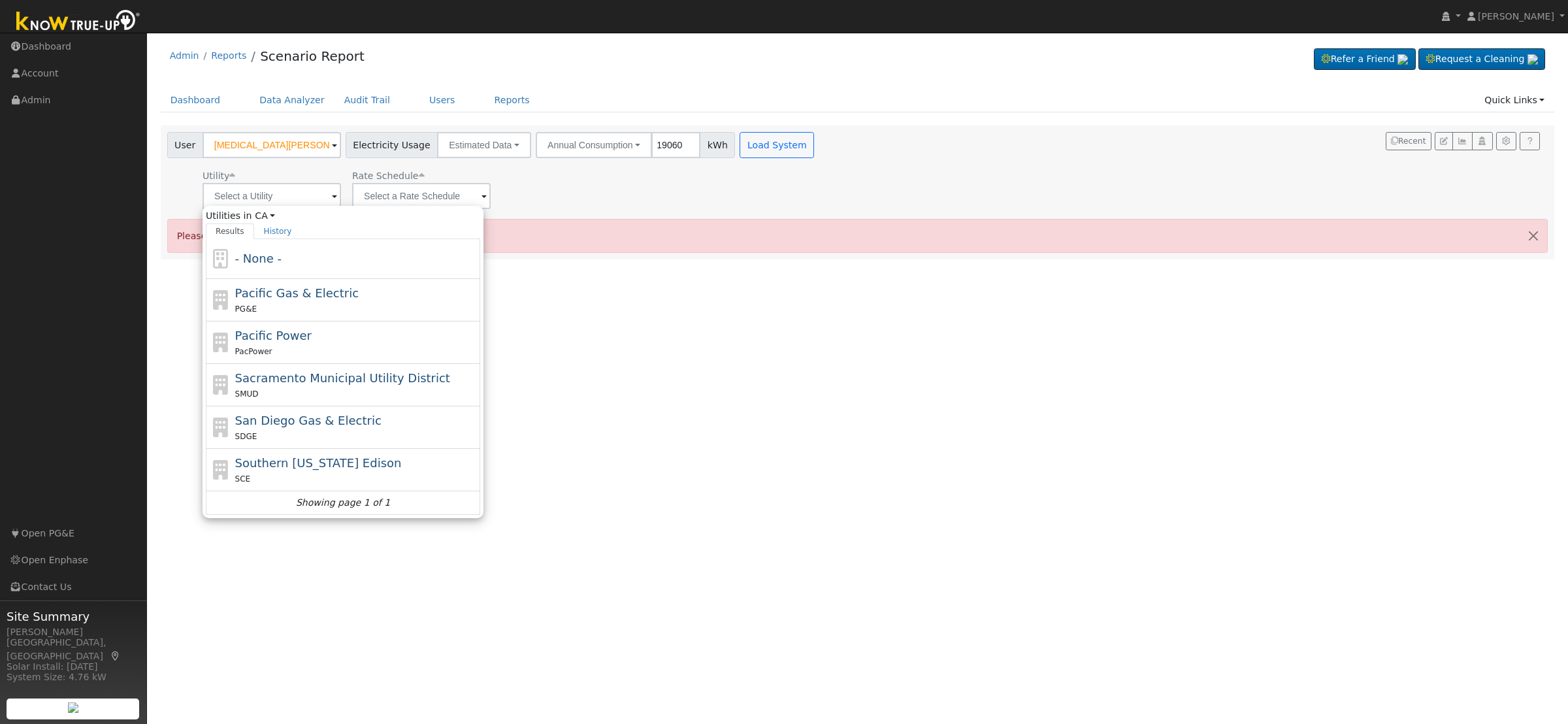
drag, startPoint x: 296, startPoint y: 309, endPoint x: 395, endPoint y: 234, distance: 124.2
click at [297, 309] on div "PG&E" at bounding box center [356, 309] width 242 height 14
type input "Pacific Gas & Electric"
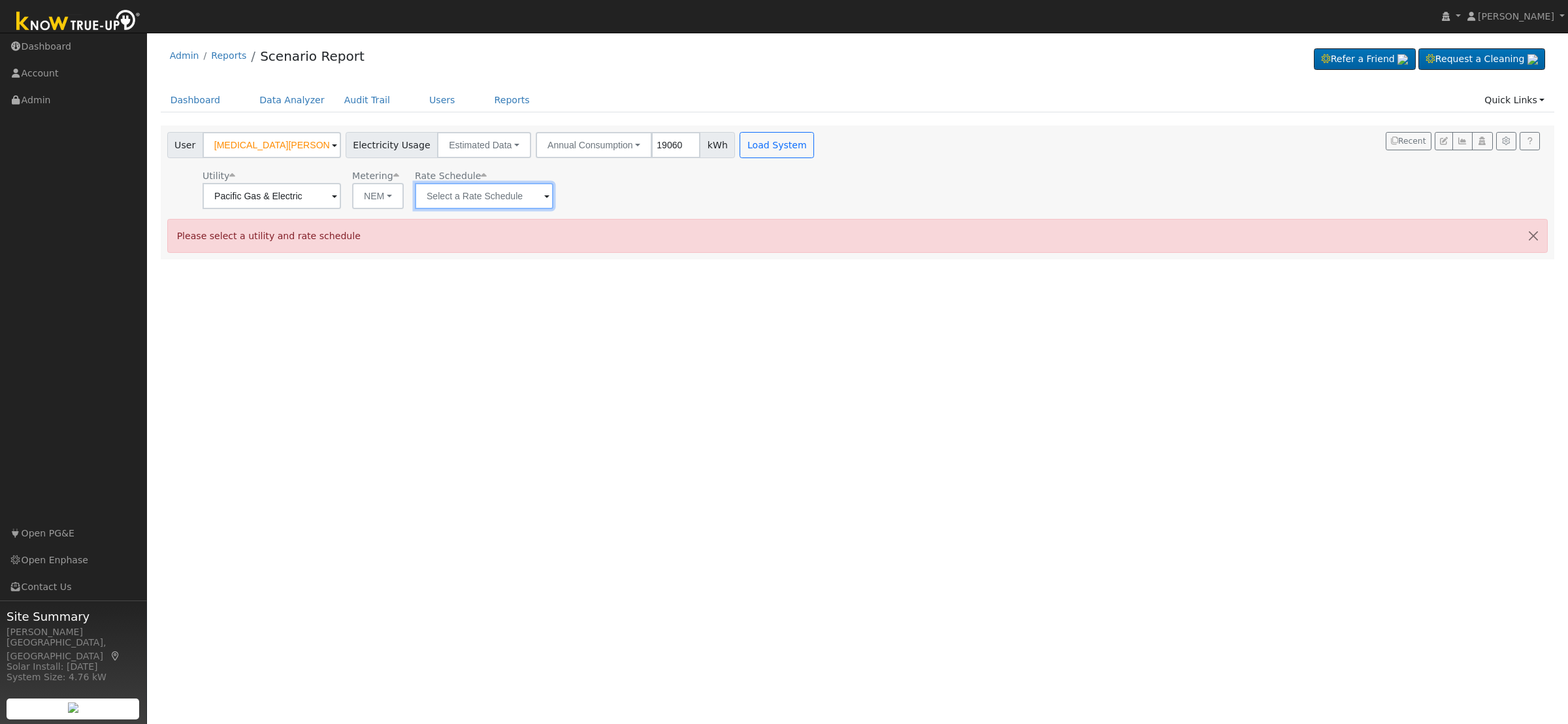
click at [501, 187] on input "text" at bounding box center [484, 196] width 139 height 26
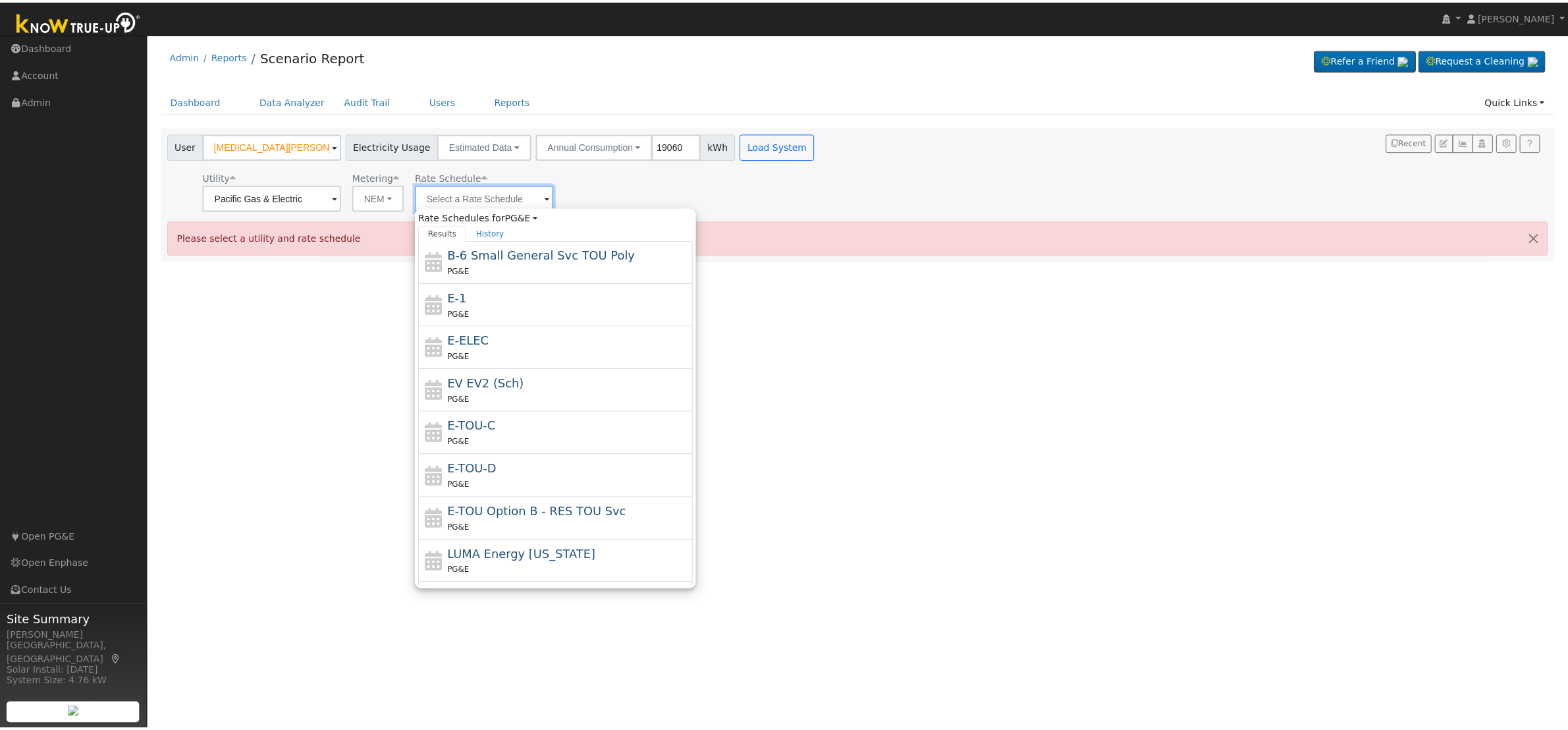
scroll to position [232, 0]
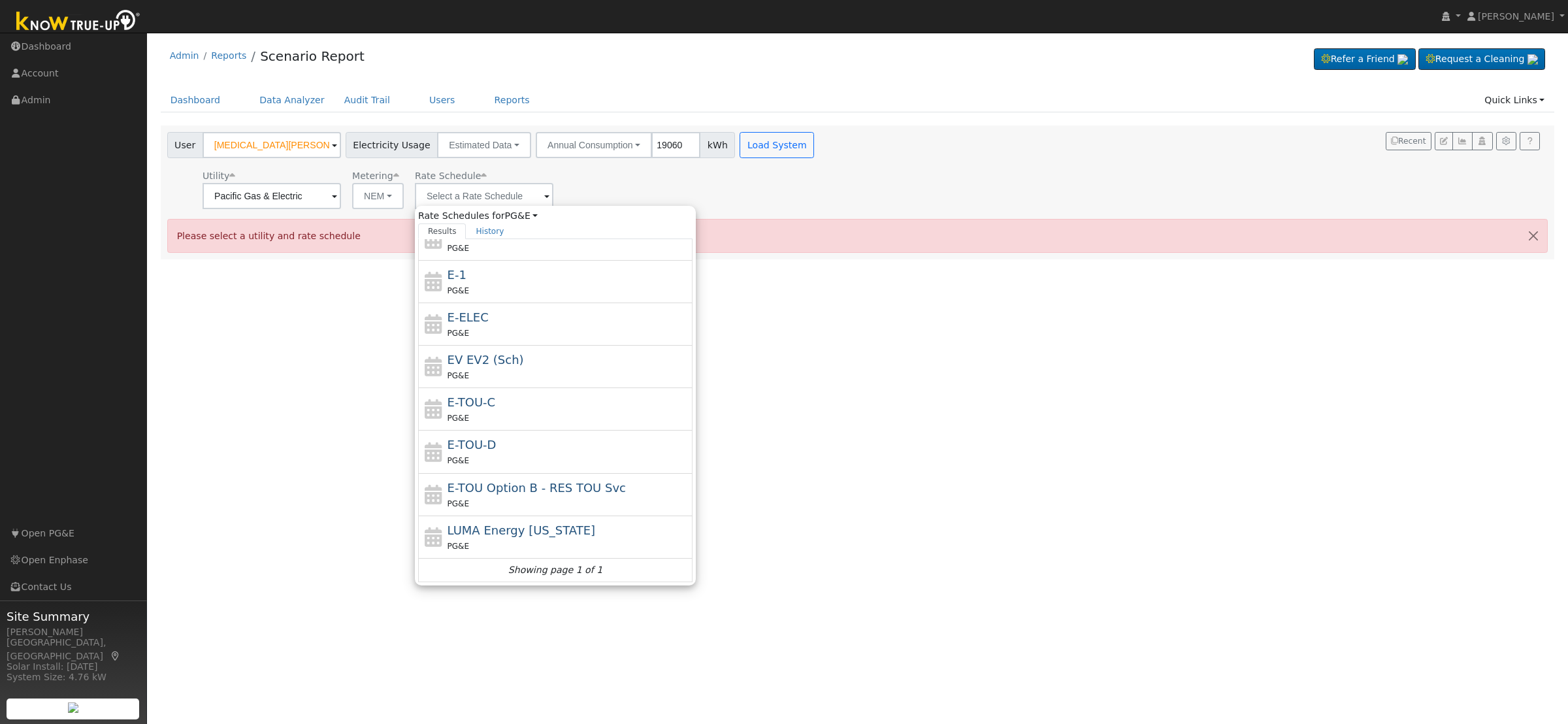
click at [510, 452] on div "E-TOU-D PG&E" at bounding box center [568, 451] width 242 height 31
type input "E-TOU-D"
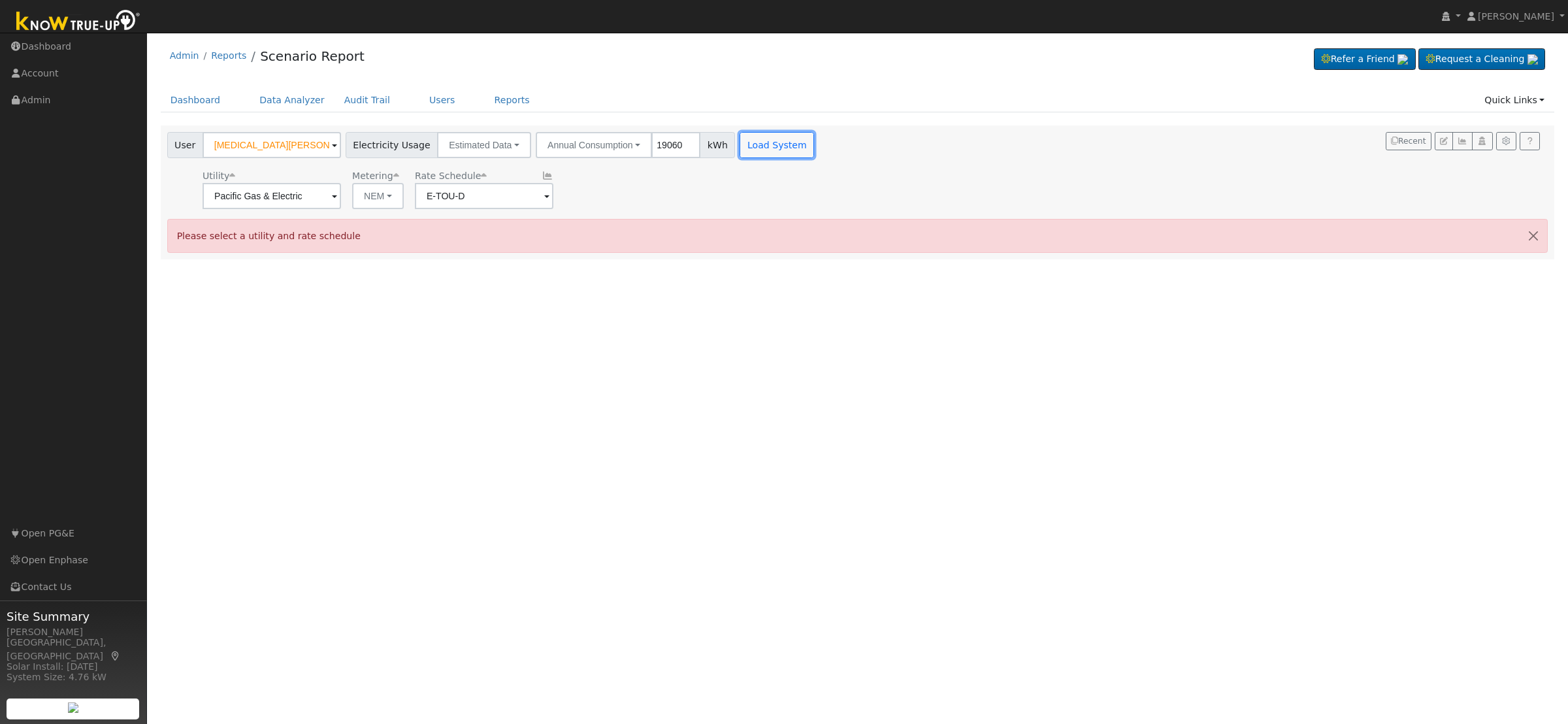
click at [750, 149] on button "Load System" at bounding box center [777, 145] width 74 height 26
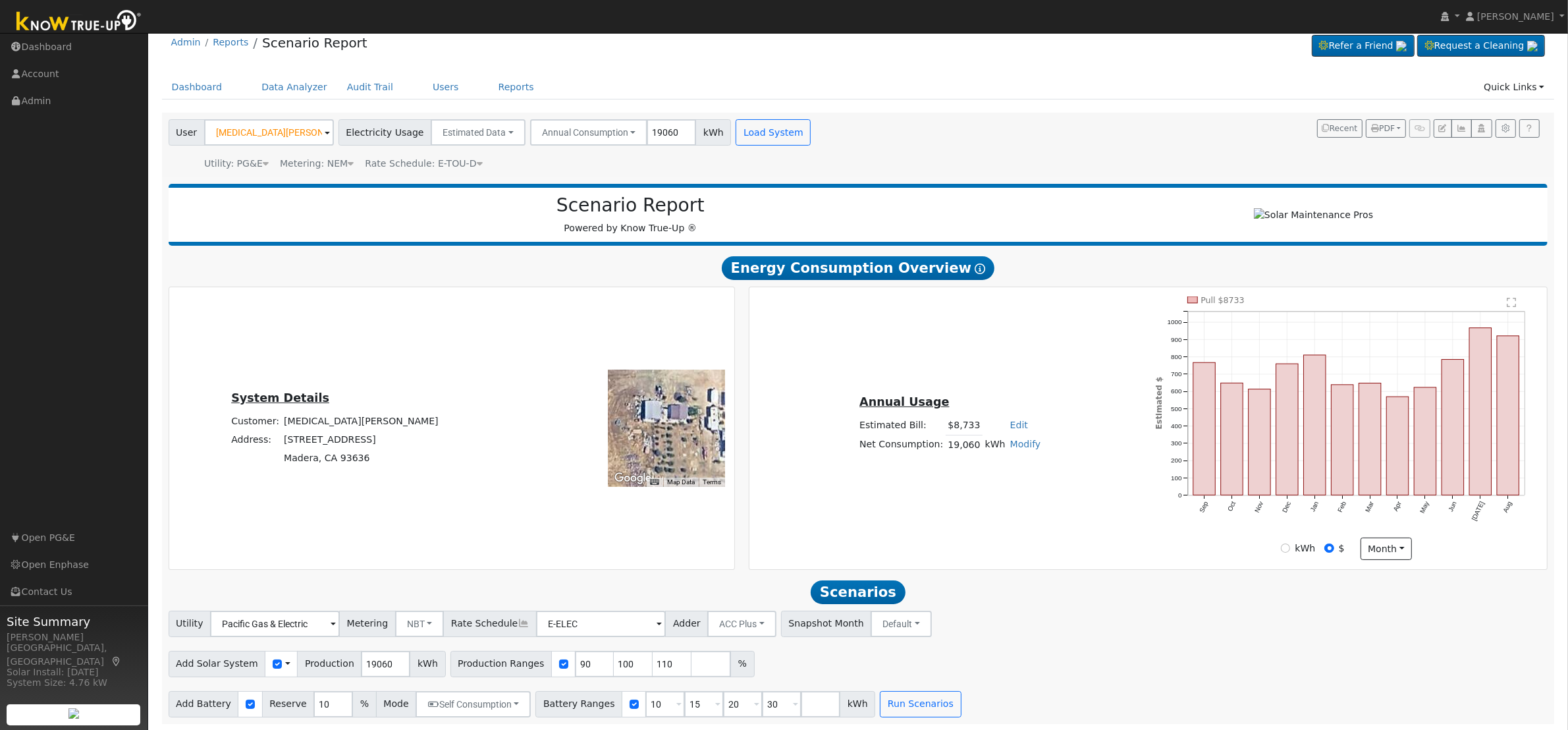
scroll to position [21, 0]
click at [652, 122] on input "19060" at bounding box center [672, 132] width 50 height 26
type input "1"
type input "15000"
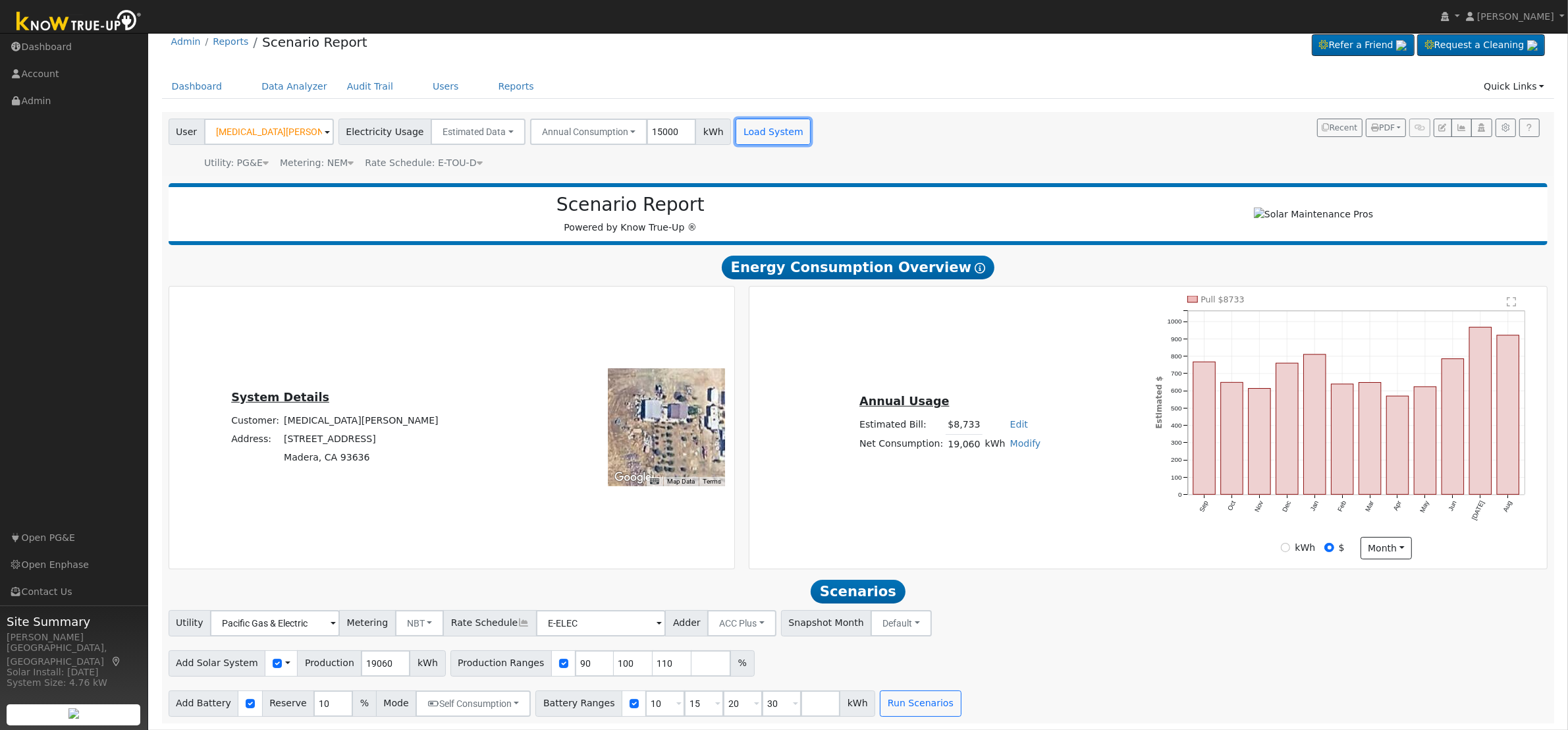
click at [750, 123] on button "Load System" at bounding box center [773, 132] width 75 height 26
click at [575, 664] on input "90" at bounding box center [595, 663] width 40 height 26
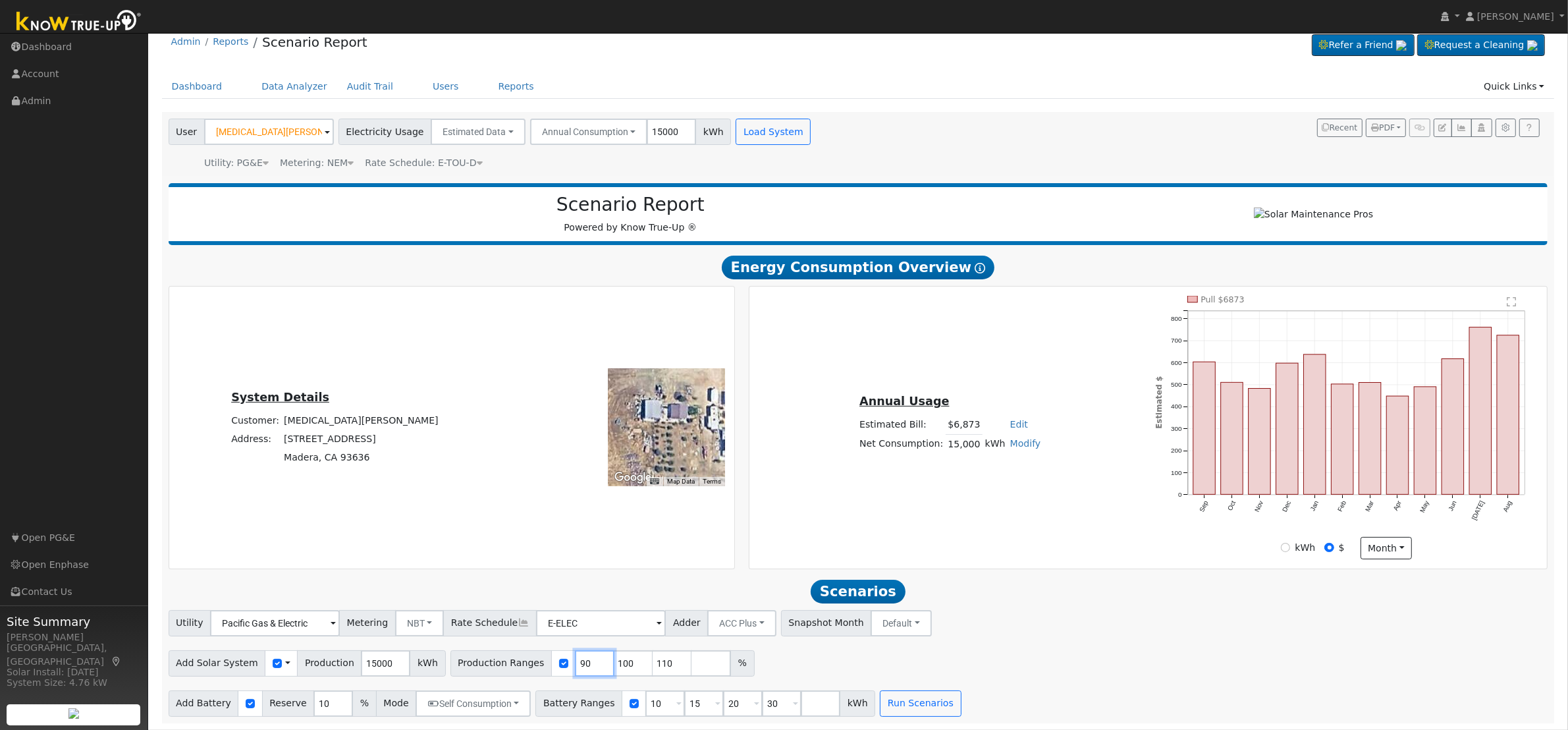
type input "100"
type input "110"
click at [575, 664] on input "110" at bounding box center [595, 663] width 40 height 26
type input "1"
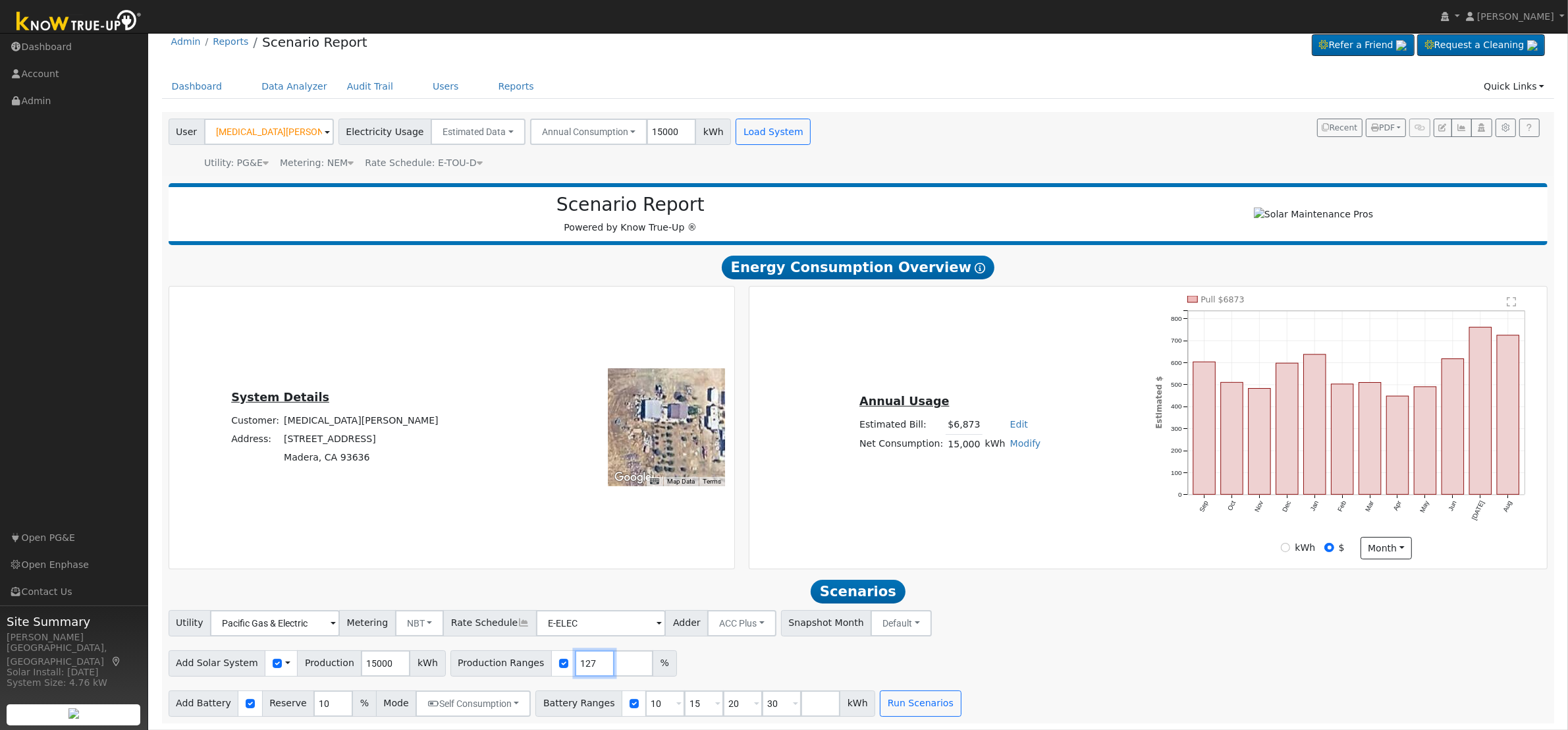
type input "127"
click at [317, 700] on input "10" at bounding box center [333, 704] width 40 height 26
type input "20"
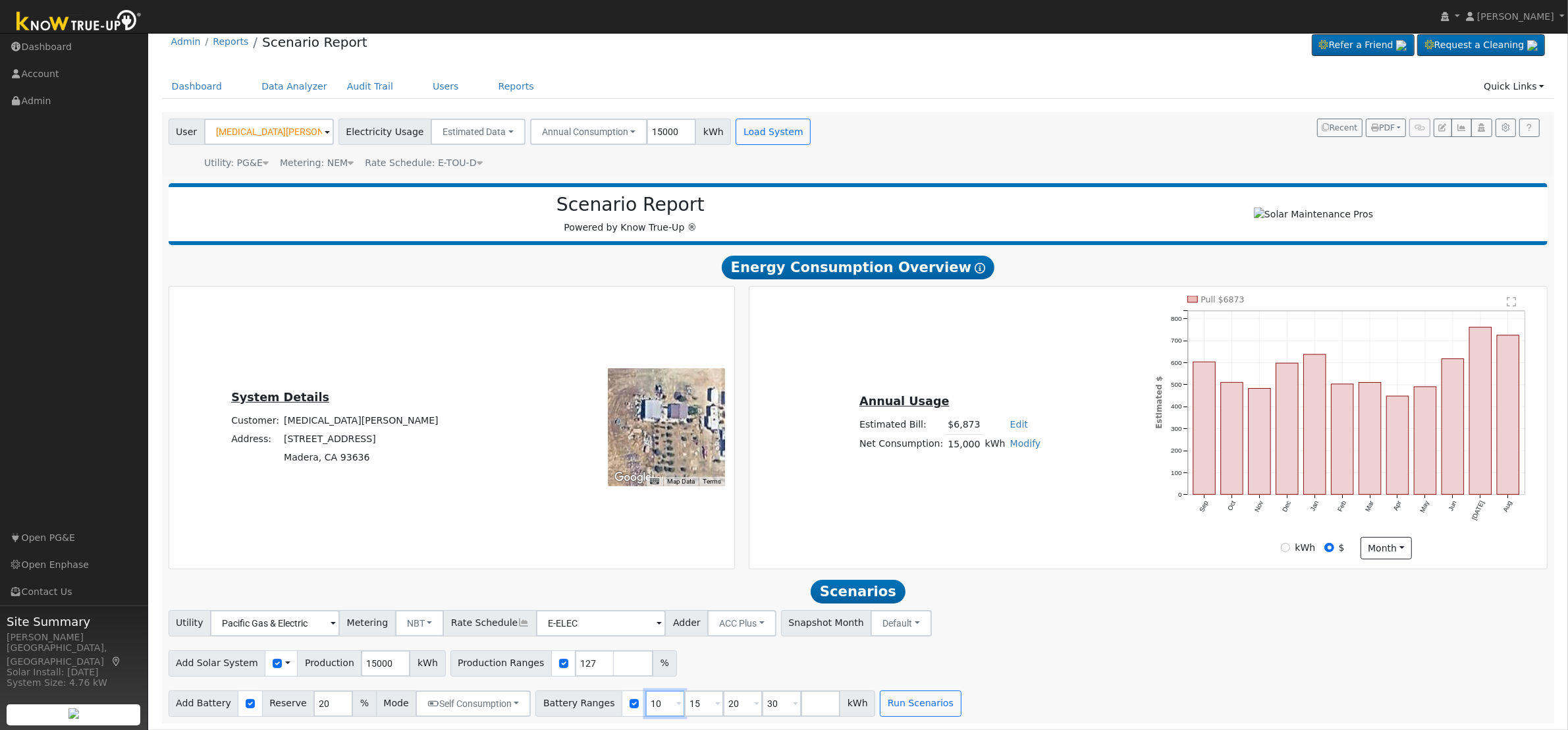
click at [646, 705] on input "10" at bounding box center [665, 704] width 40 height 26
type input "15"
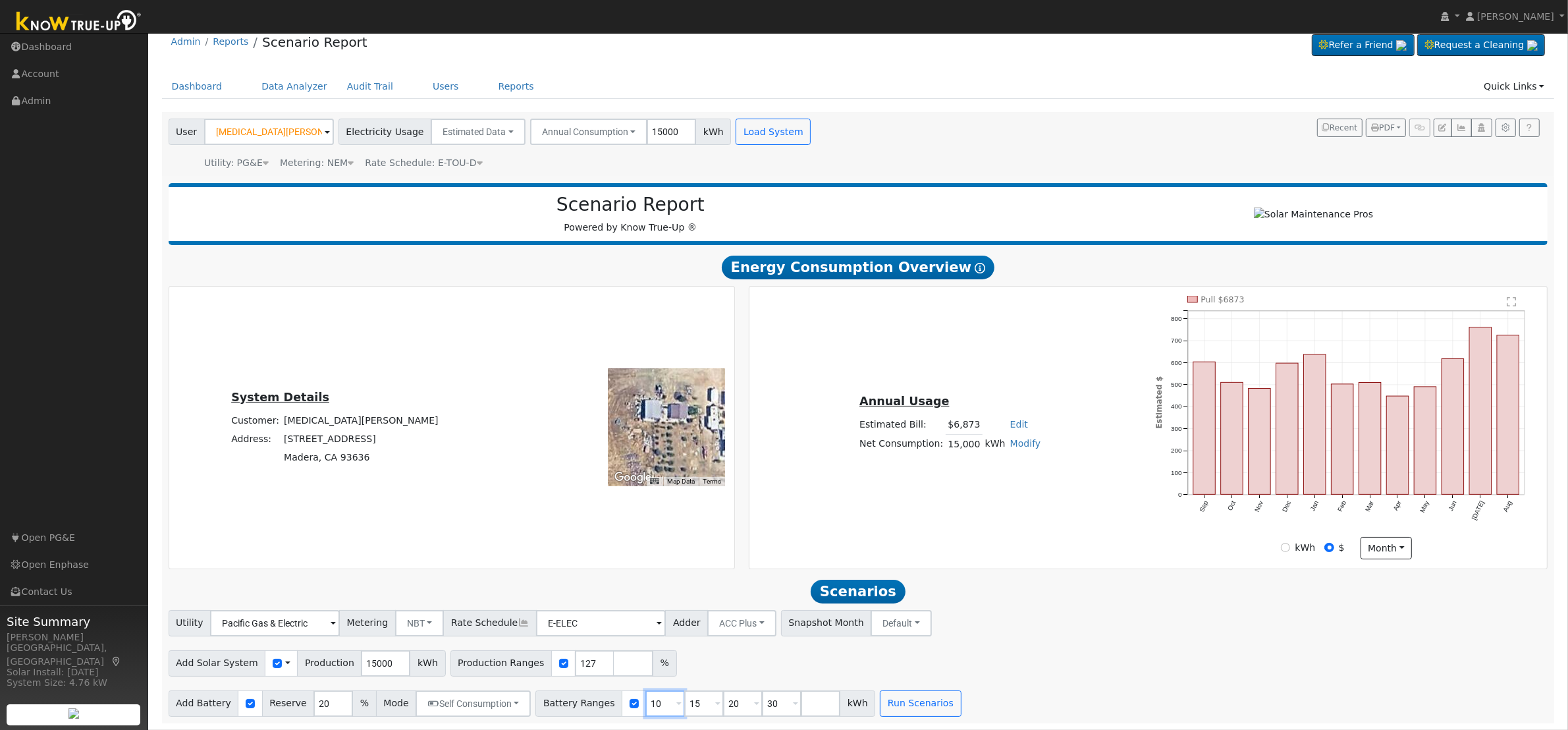
type input "20"
type input "30"
click at [646, 705] on input "15" at bounding box center [665, 704] width 40 height 26
click at [646, 705] on input "1" at bounding box center [665, 704] width 40 height 26
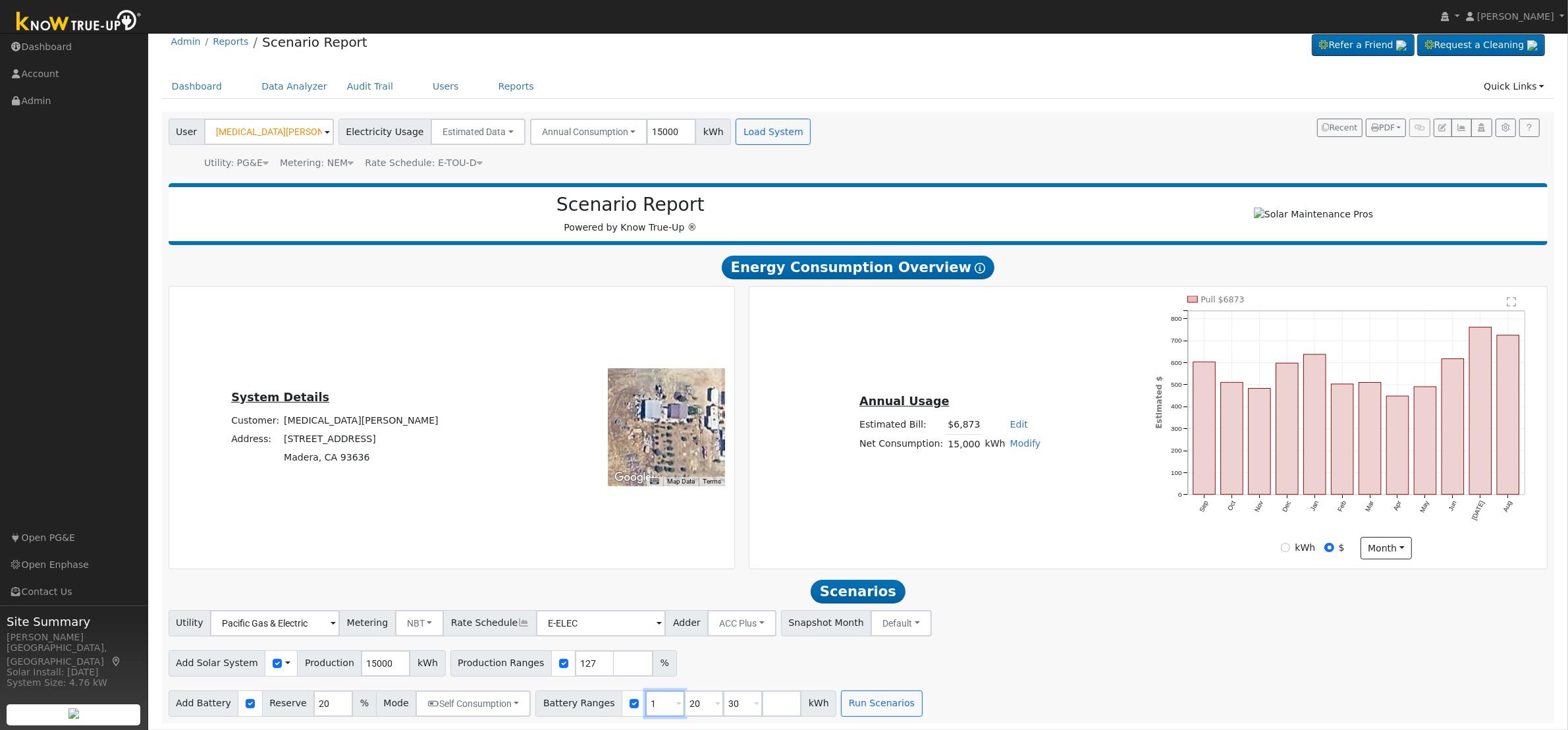
type input "20"
type input "30"
click at [646, 705] on input "20" at bounding box center [665, 704] width 40 height 26
type input "30"
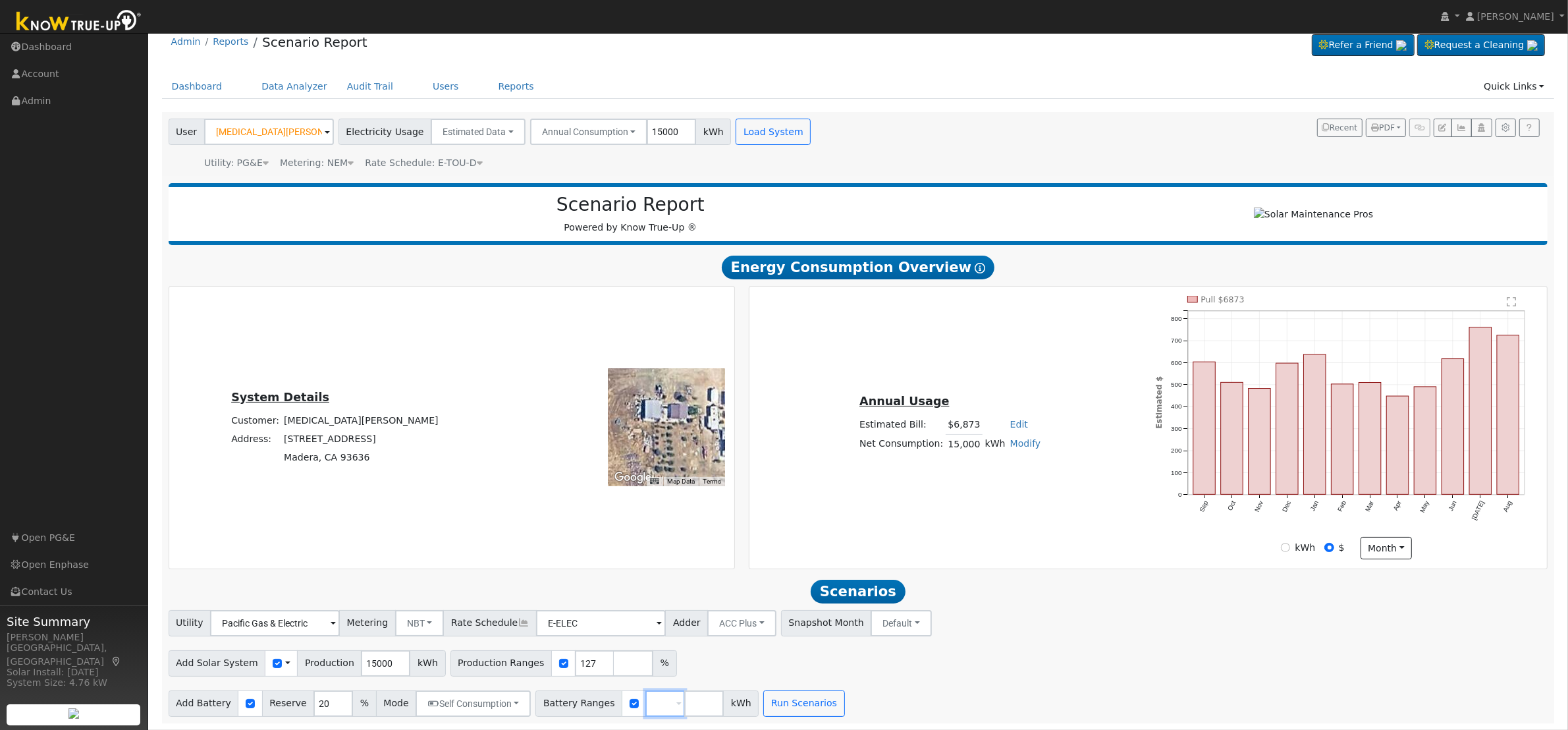
click at [646, 705] on input "number" at bounding box center [665, 704] width 40 height 26
type input "27"
click at [852, 690] on div "Add Battery Reserve 20 % Mode Self Consumption Self Consumption Peak Savings AC…" at bounding box center [858, 701] width 1384 height 31
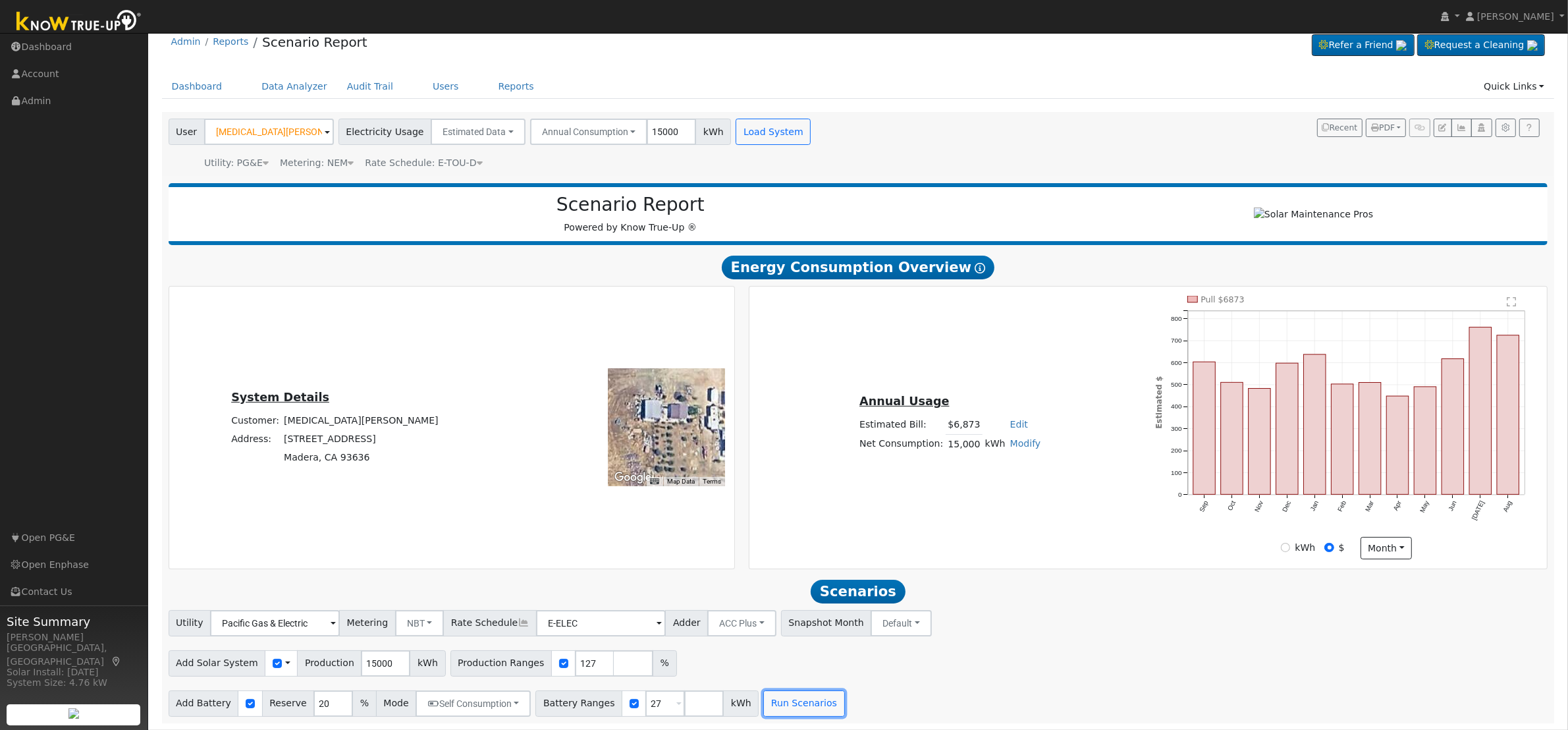
click at [789, 697] on button "Run Scenarios" at bounding box center [804, 704] width 81 height 26
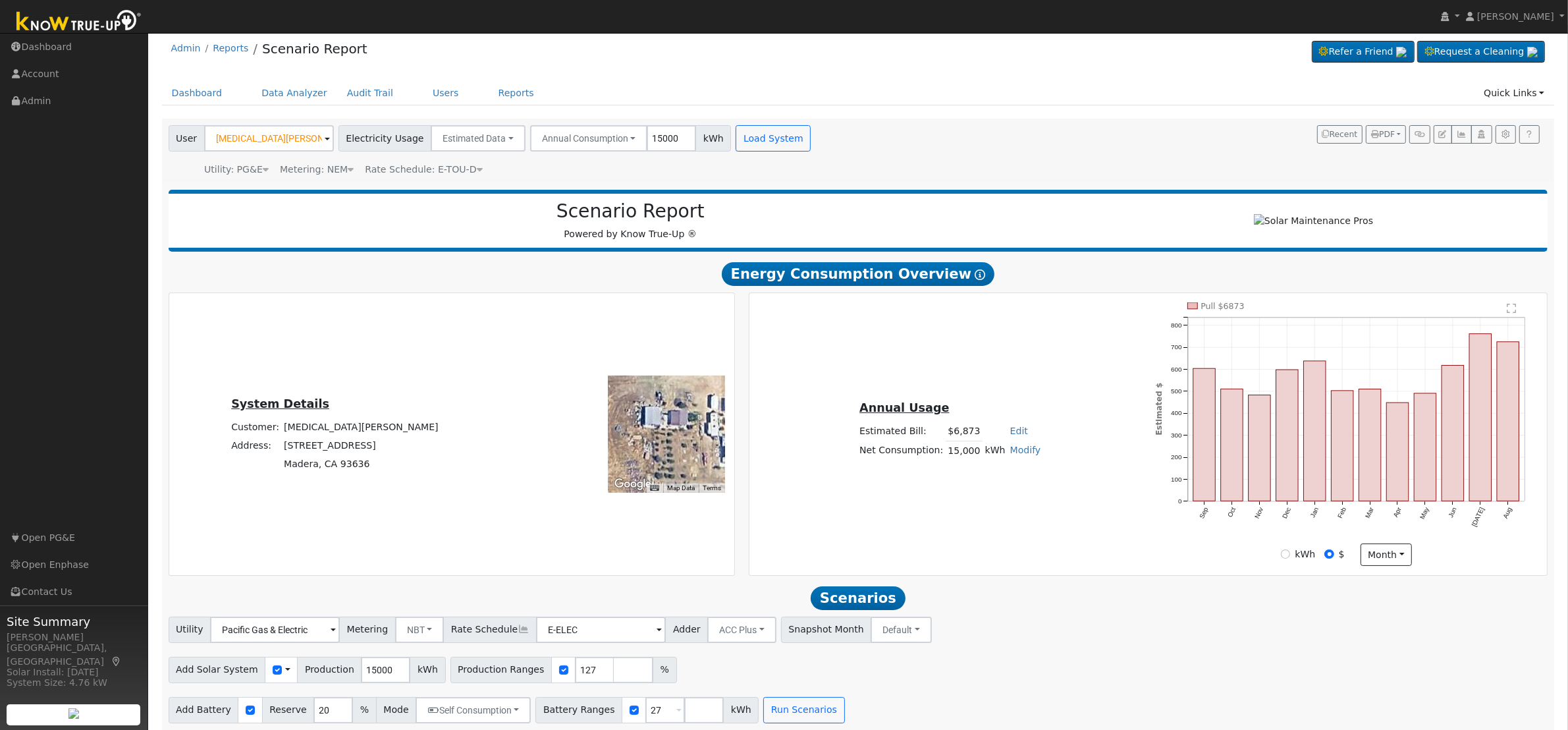
scroll to position [0, 0]
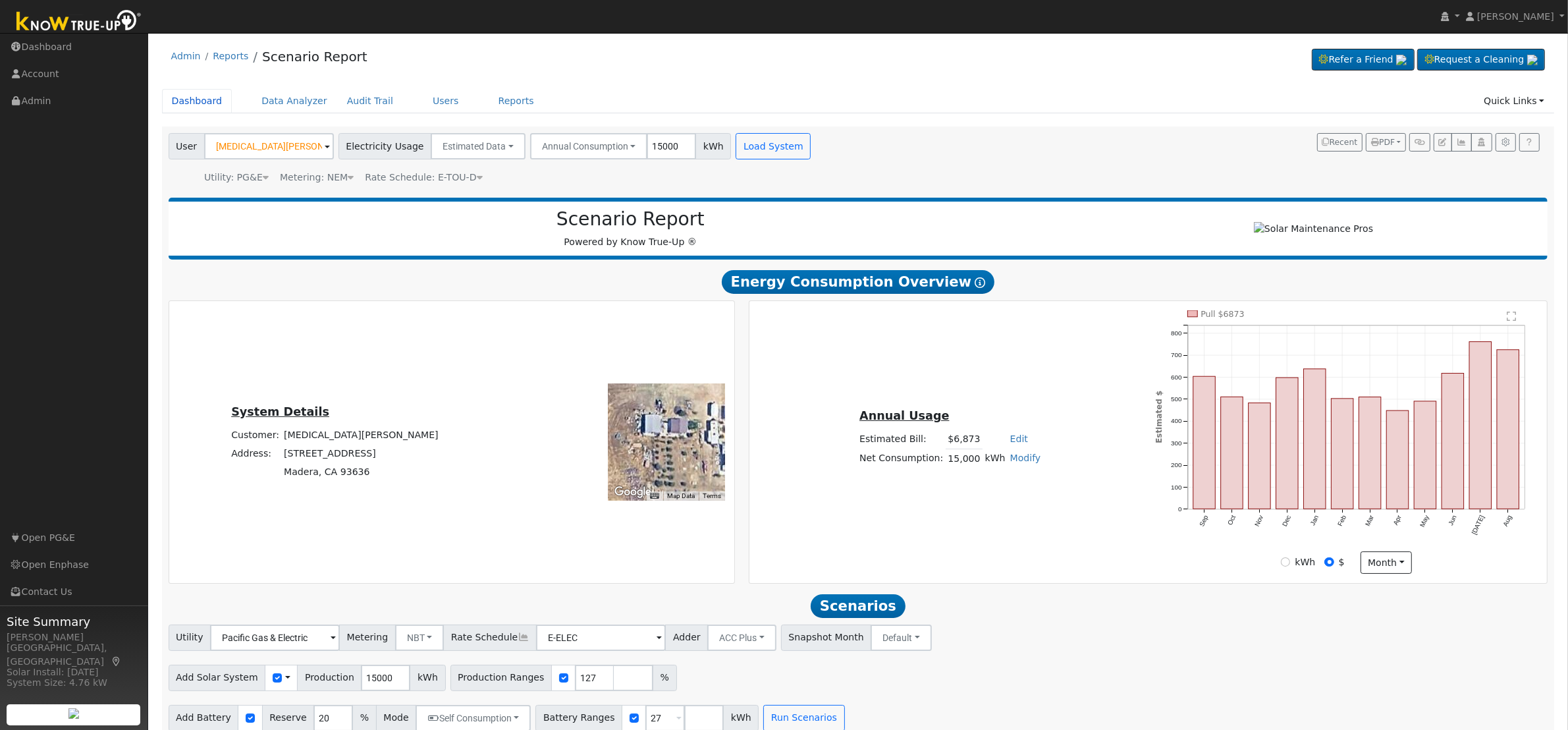
click at [207, 99] on link "Dashboard" at bounding box center [197, 101] width 70 height 24
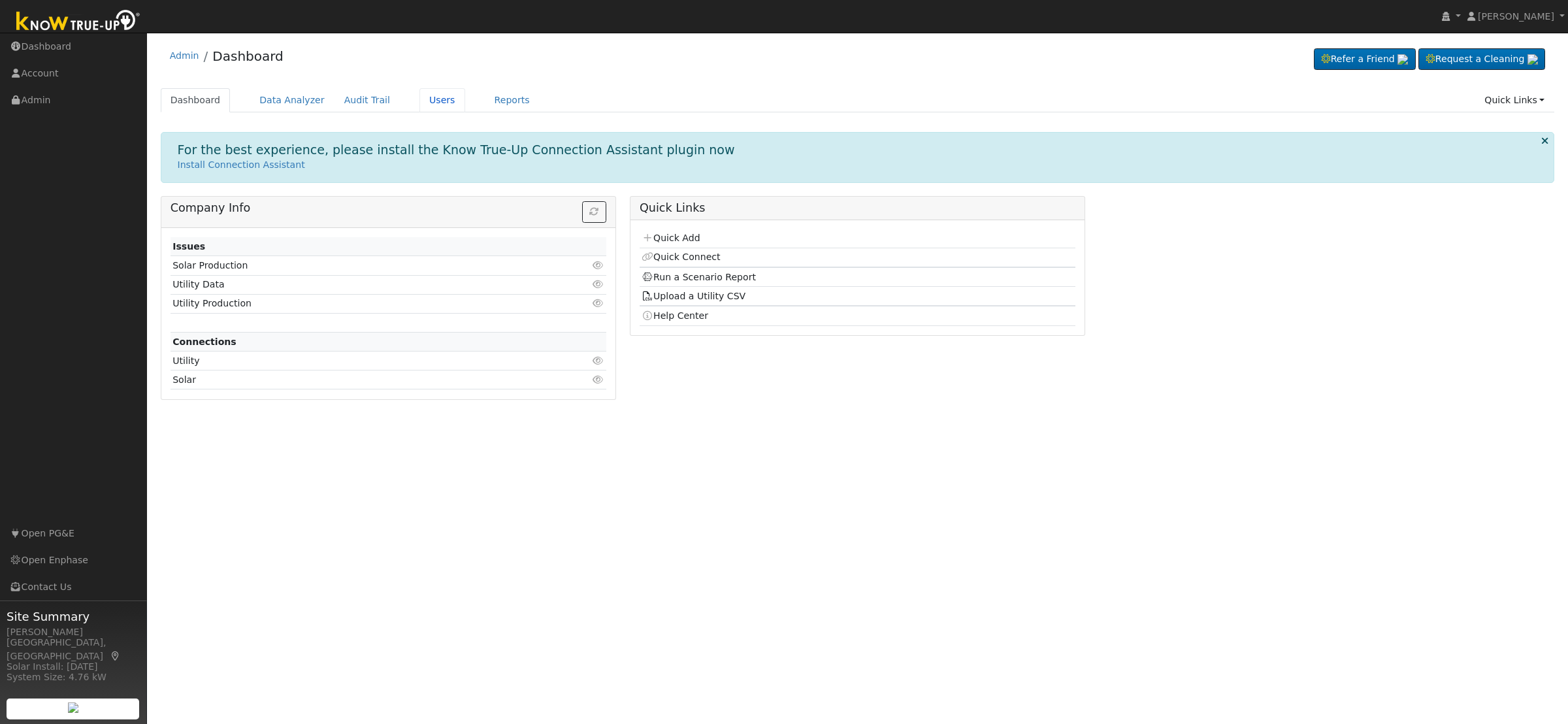
click at [419, 99] on link "Users" at bounding box center [442, 100] width 46 height 24
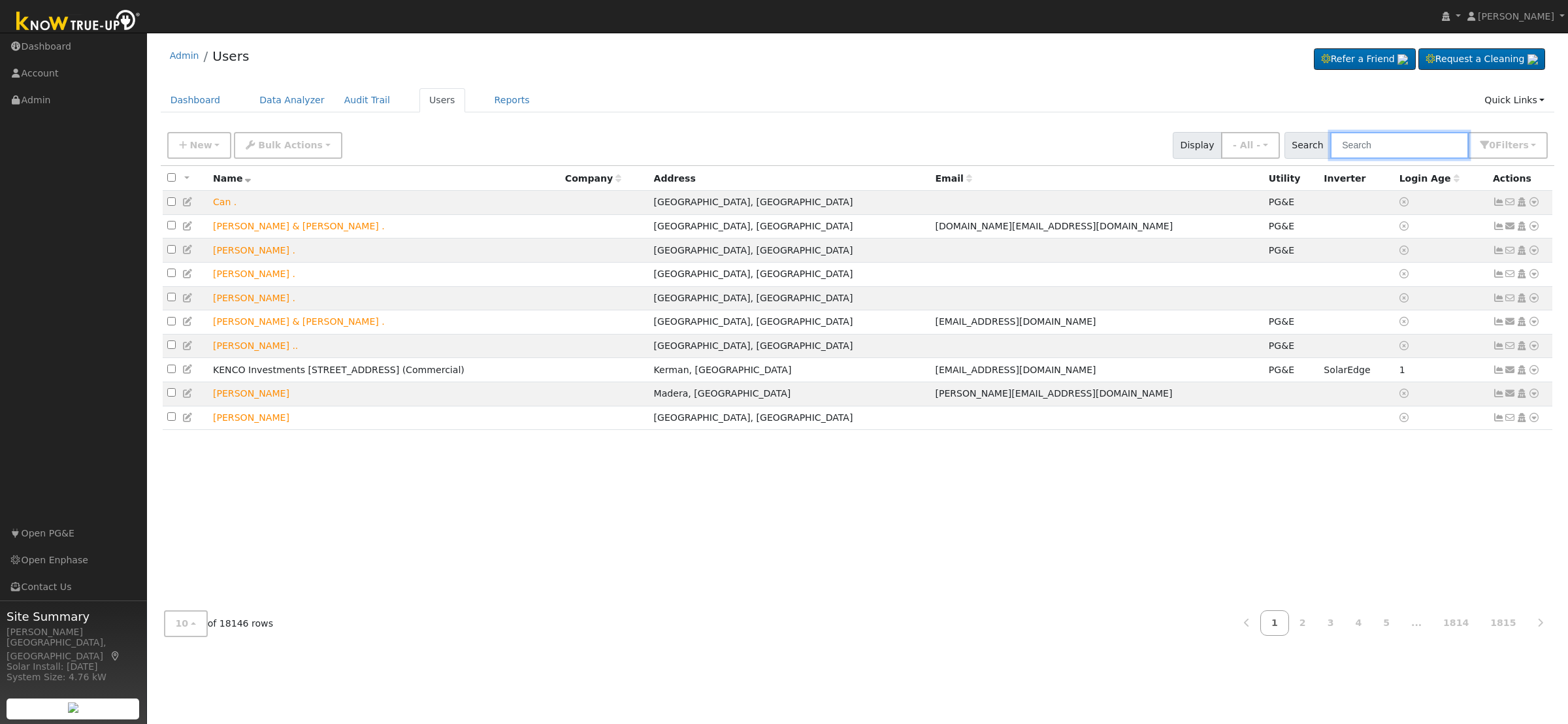
click at [1390, 136] on input "text" at bounding box center [1399, 145] width 139 height 27
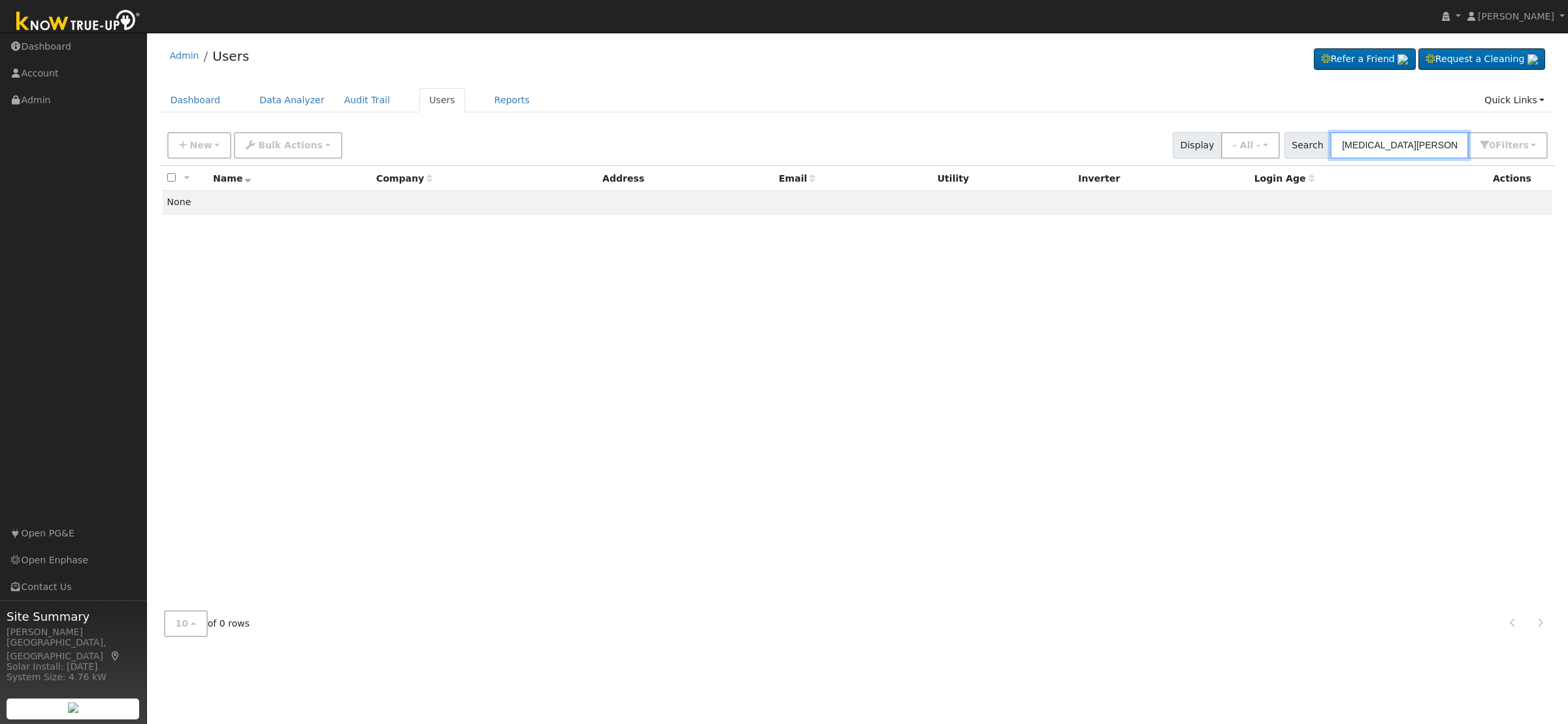
click at [1397, 144] on input "yasmin aquiles" at bounding box center [1399, 145] width 139 height 27
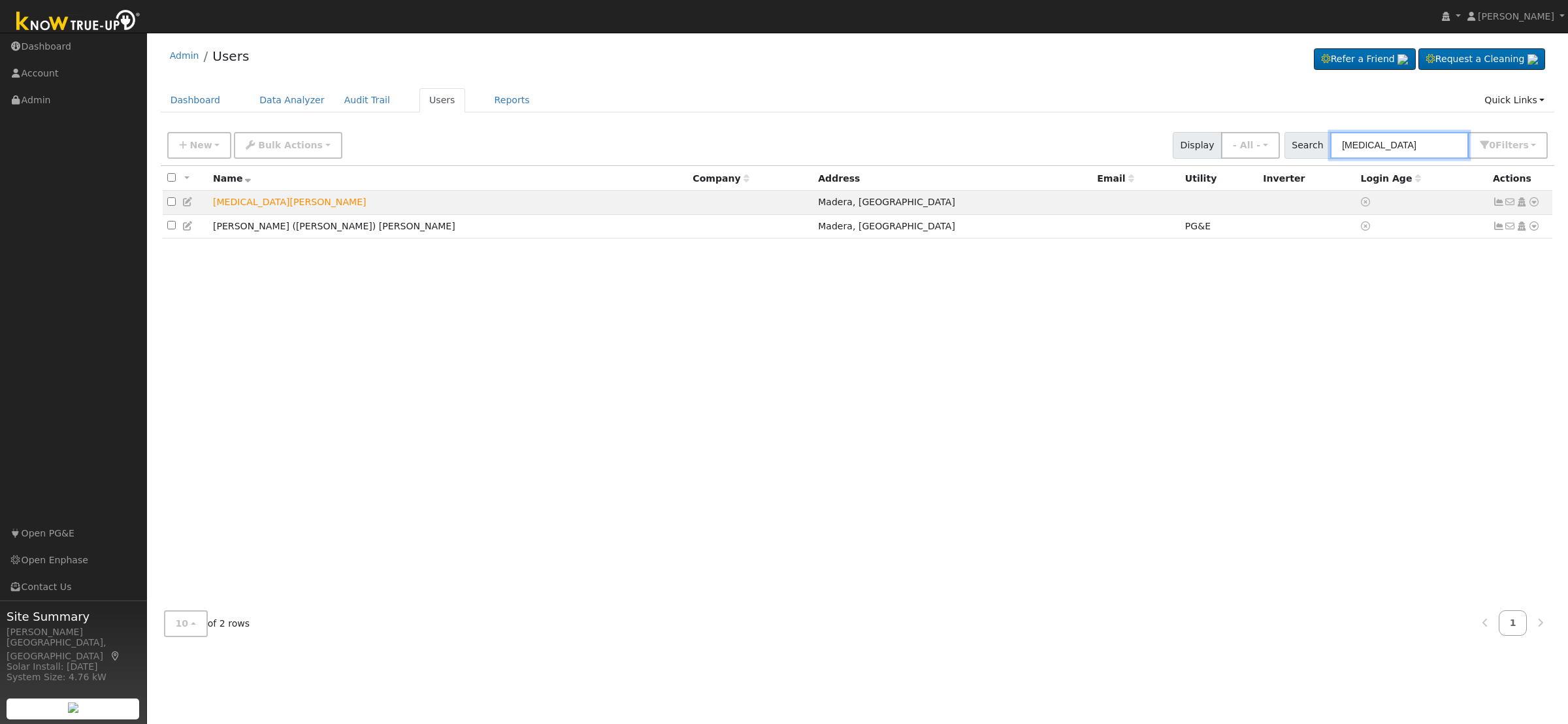
type input "yasmin"
click at [1533, 226] on icon at bounding box center [1534, 226] width 12 height 9
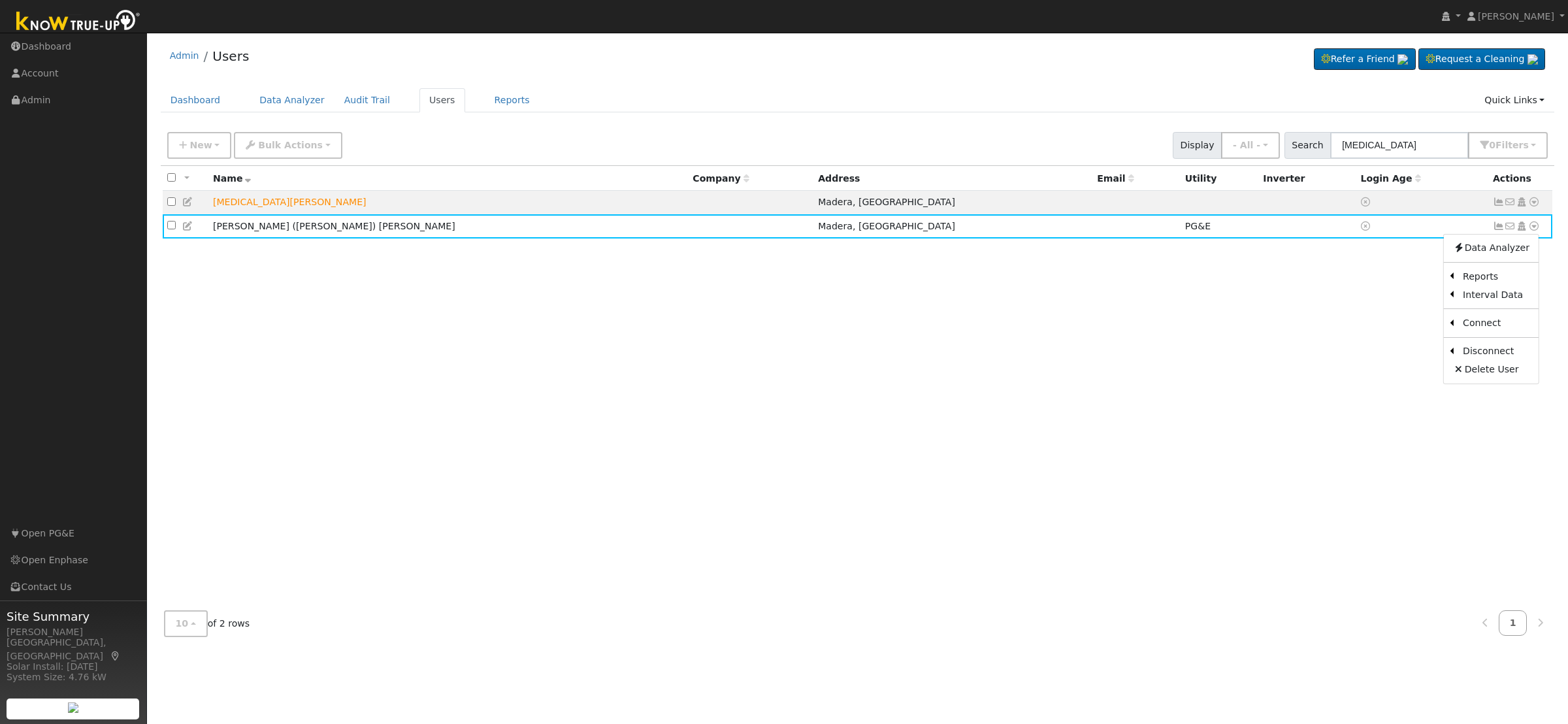
click at [0, 0] on link "Scenario" at bounding box center [0, 0] width 0 height 0
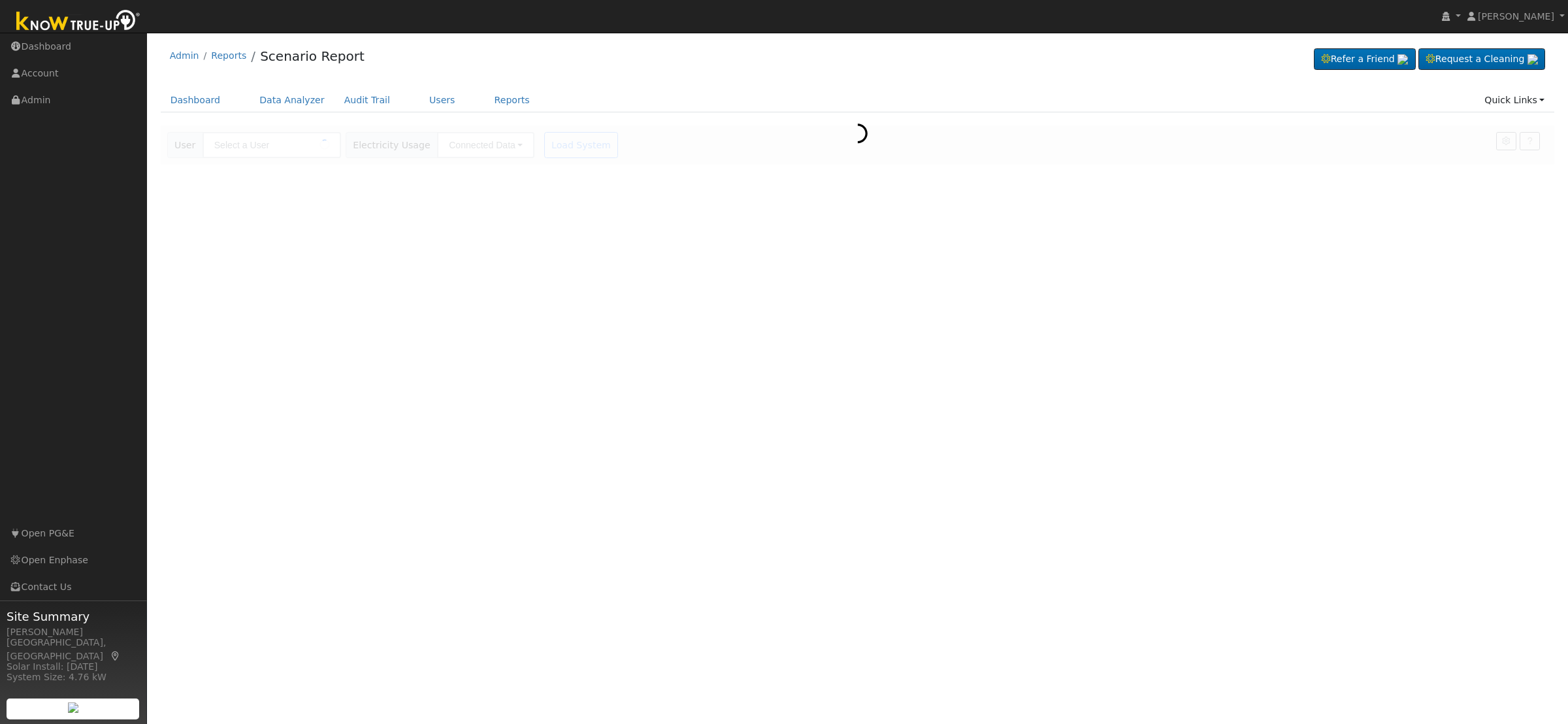
type input "[PERSON_NAME] ([PERSON_NAME]) [PERSON_NAME]"
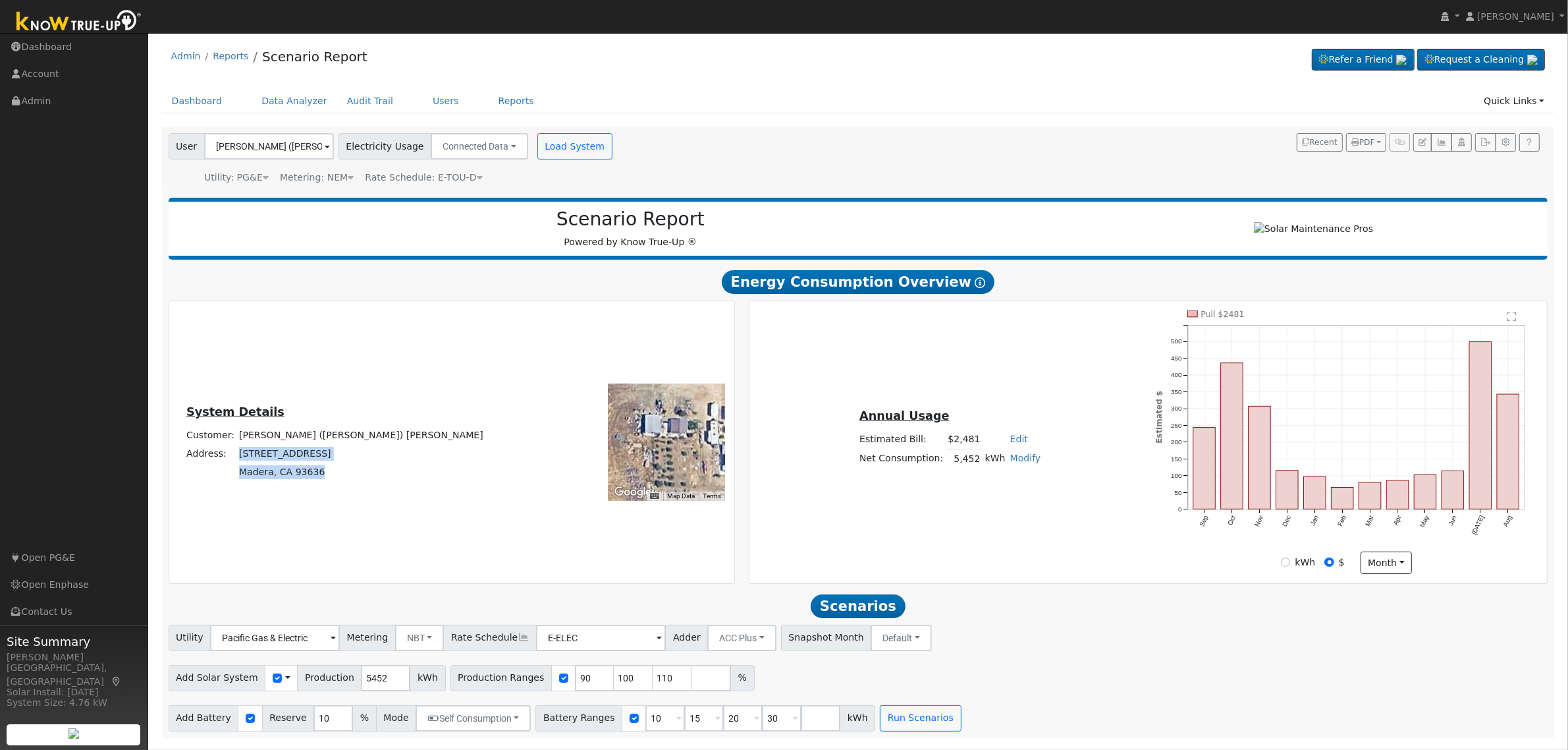
drag, startPoint x: 405, startPoint y: 478, endPoint x: 304, endPoint y: 467, distance: 101.6
click at [304, 467] on tbody "Customer: [PERSON_NAME] ([PERSON_NAME]) [PERSON_NAME] Address: [STREET_ADDRESS]" at bounding box center [335, 453] width 301 height 55
copy tbody "[STREET_ADDRESS]"
